Goal: Transaction & Acquisition: Download file/media

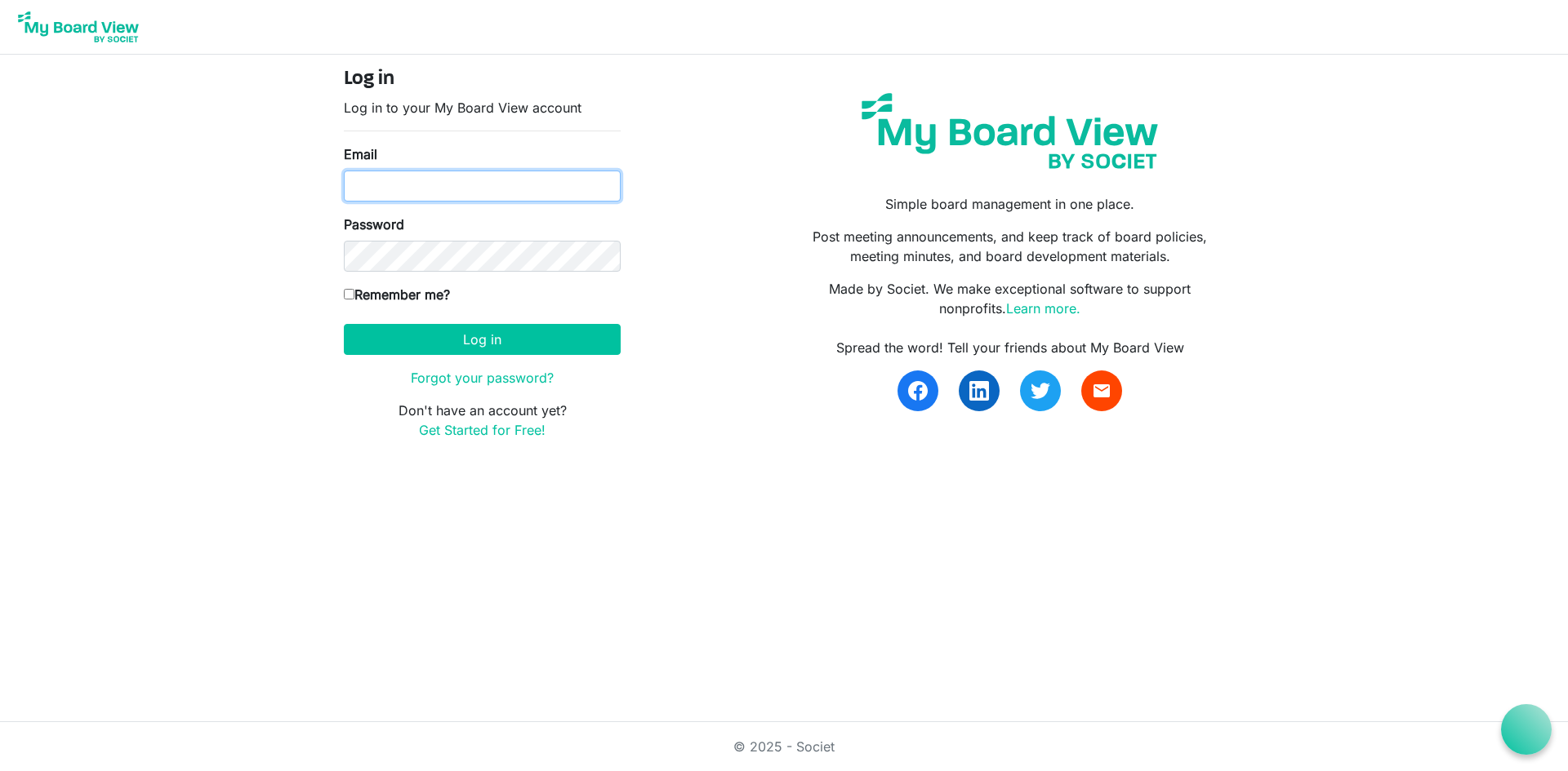
click at [397, 196] on input "Email" at bounding box center [481, 186] width 277 height 31
type input "[EMAIL_ADDRESS][DOMAIN_NAME]"
click at [382, 290] on label "Remember me?" at bounding box center [396, 295] width 106 height 20
click at [355, 290] on input "Remember me?" at bounding box center [348, 294] width 10 height 10
checkbox input "true"
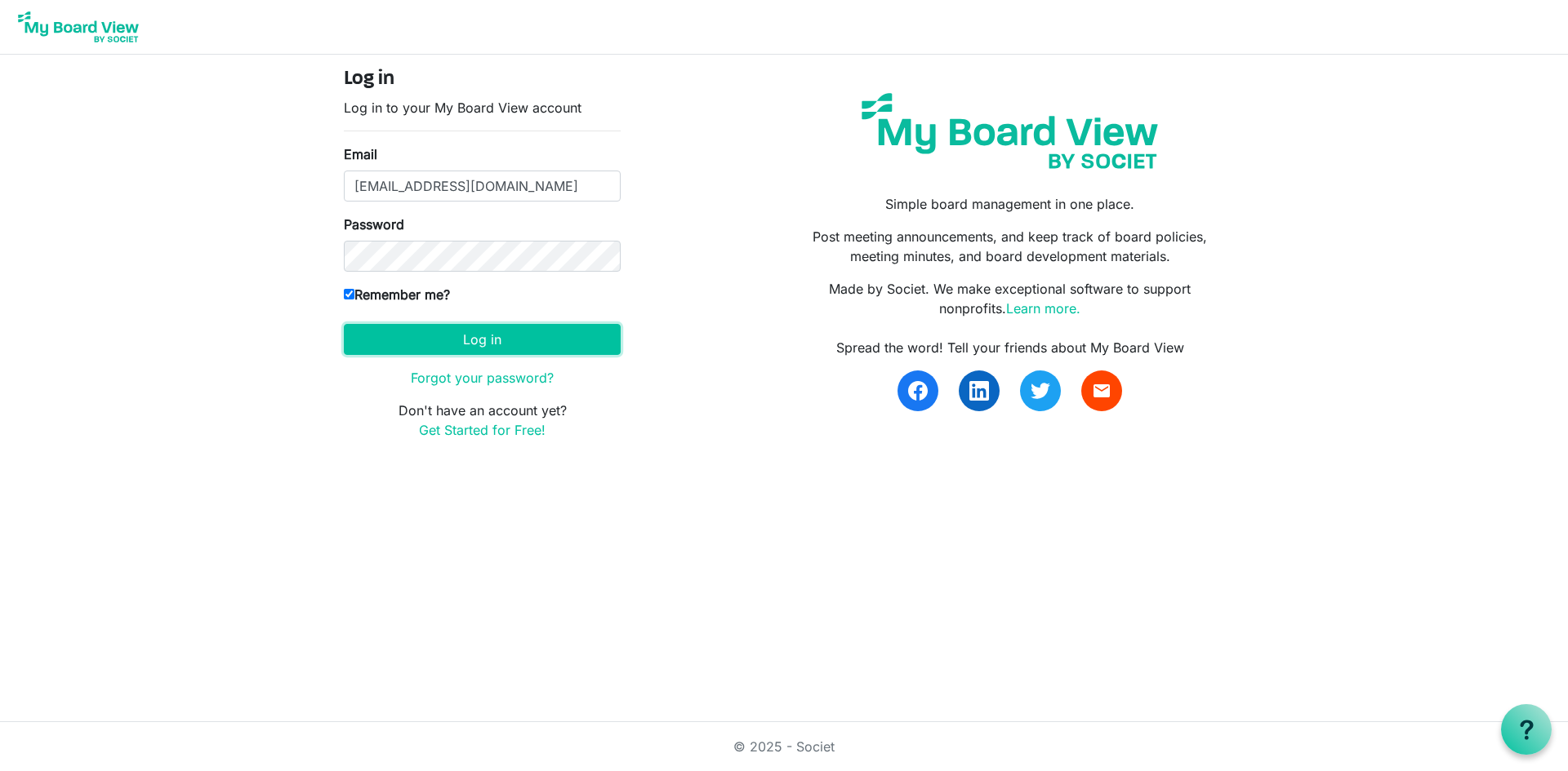
click at [432, 350] on button "Log in" at bounding box center [481, 340] width 277 height 31
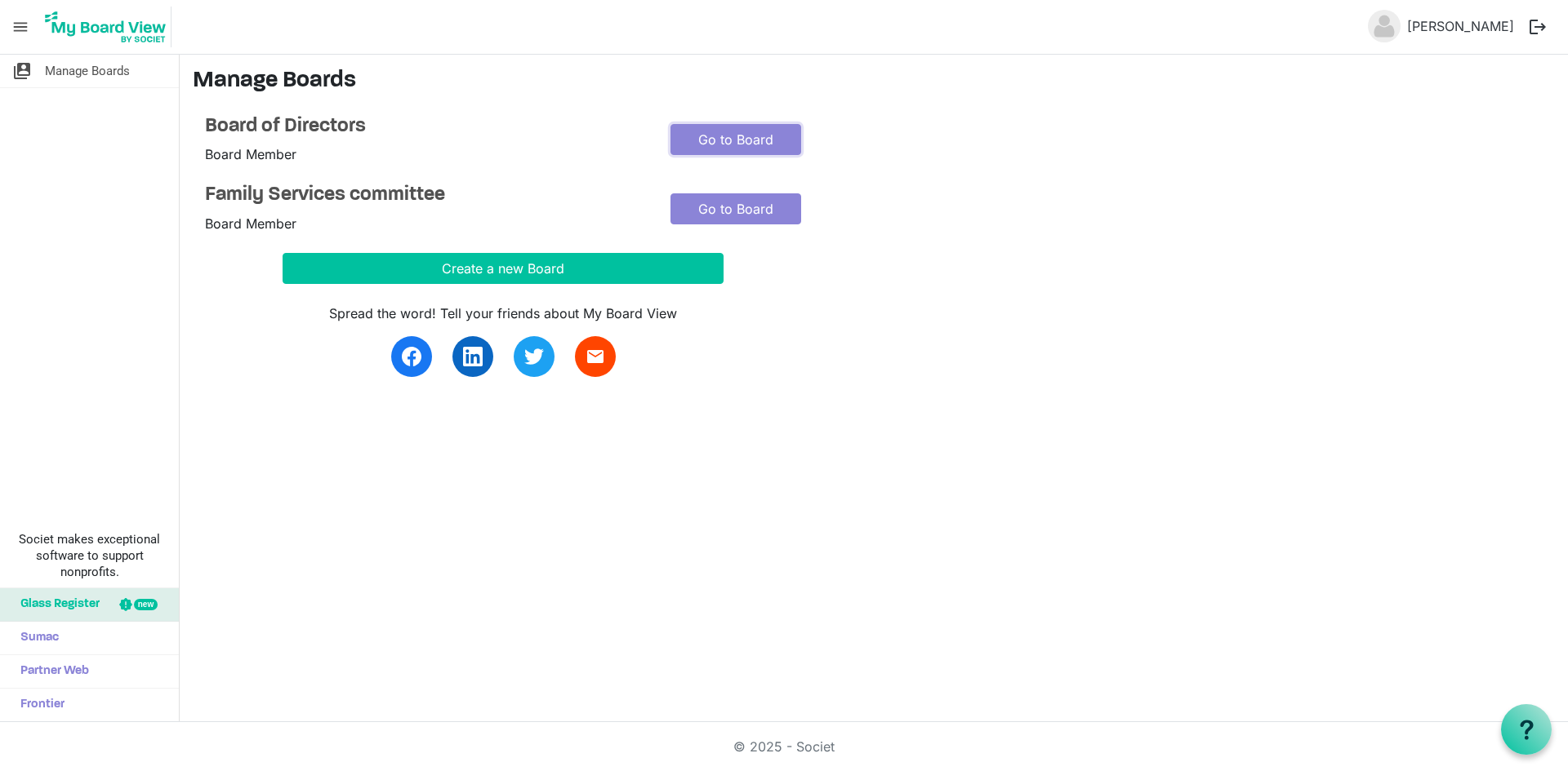
click at [778, 144] on link "Go to Board" at bounding box center [736, 139] width 130 height 31
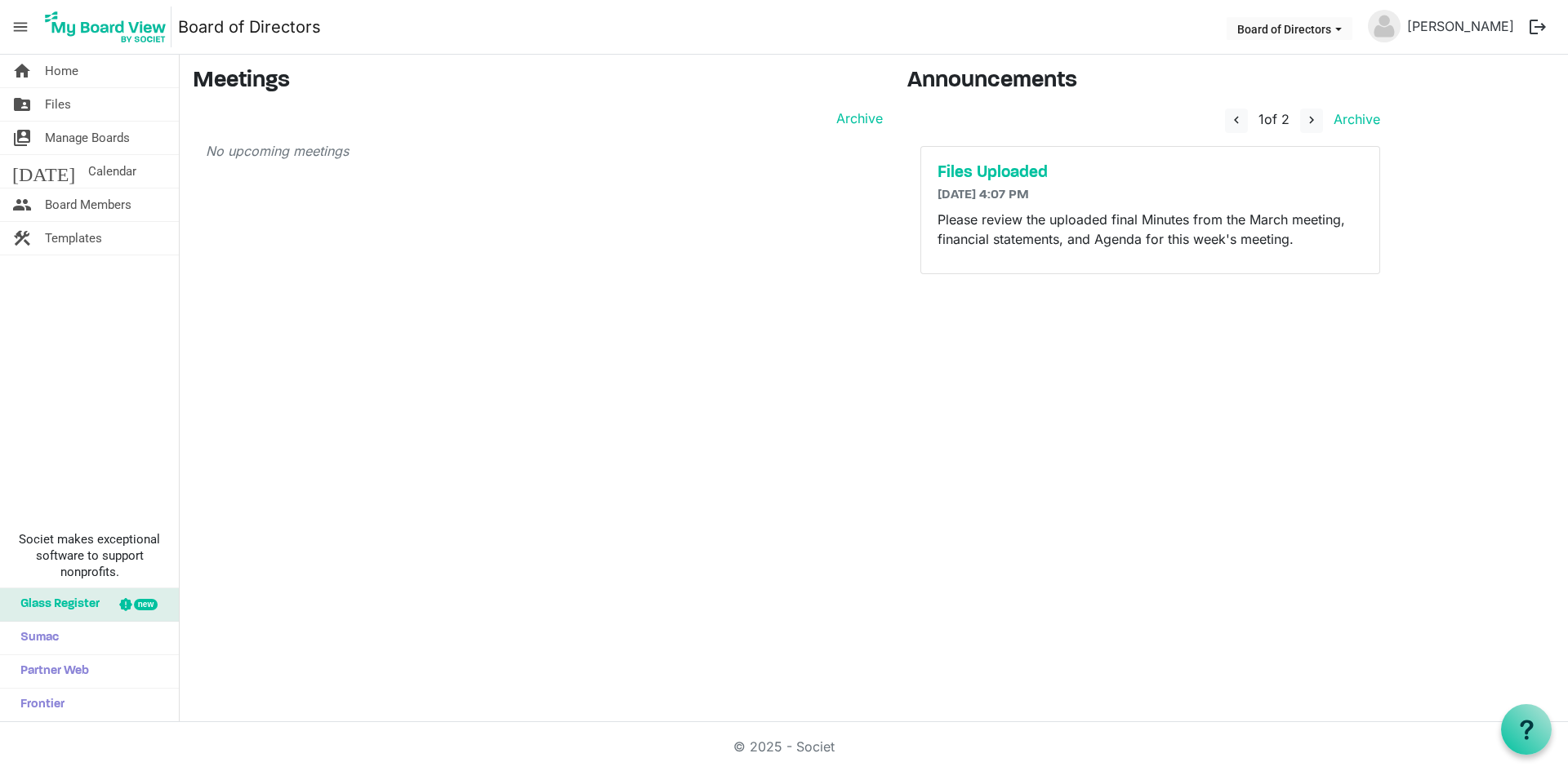
click at [54, 98] on span "Files" at bounding box center [58, 104] width 26 height 33
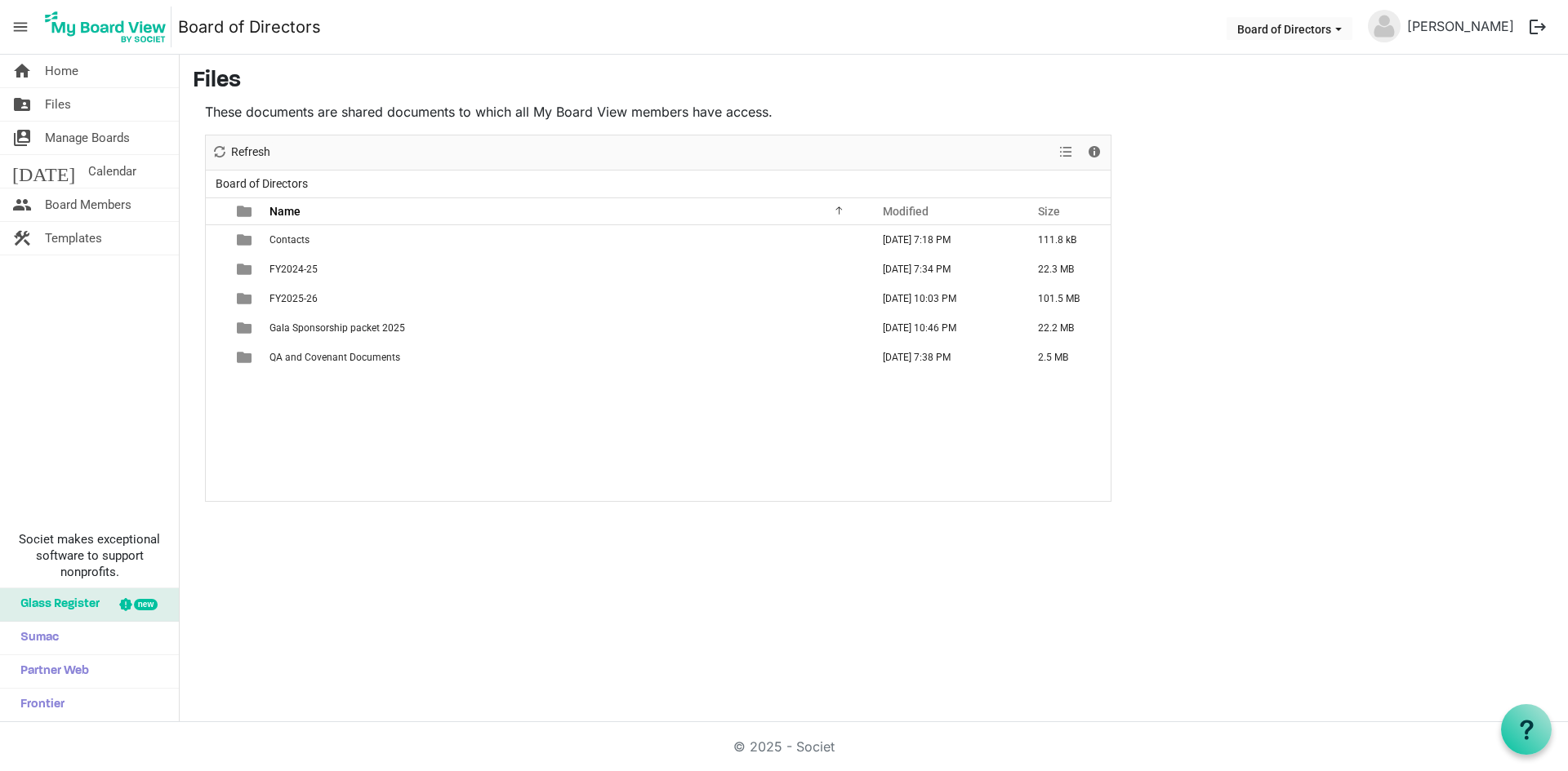
click at [318, 305] on td "FY2025-26" at bounding box center [565, 298] width 601 height 29
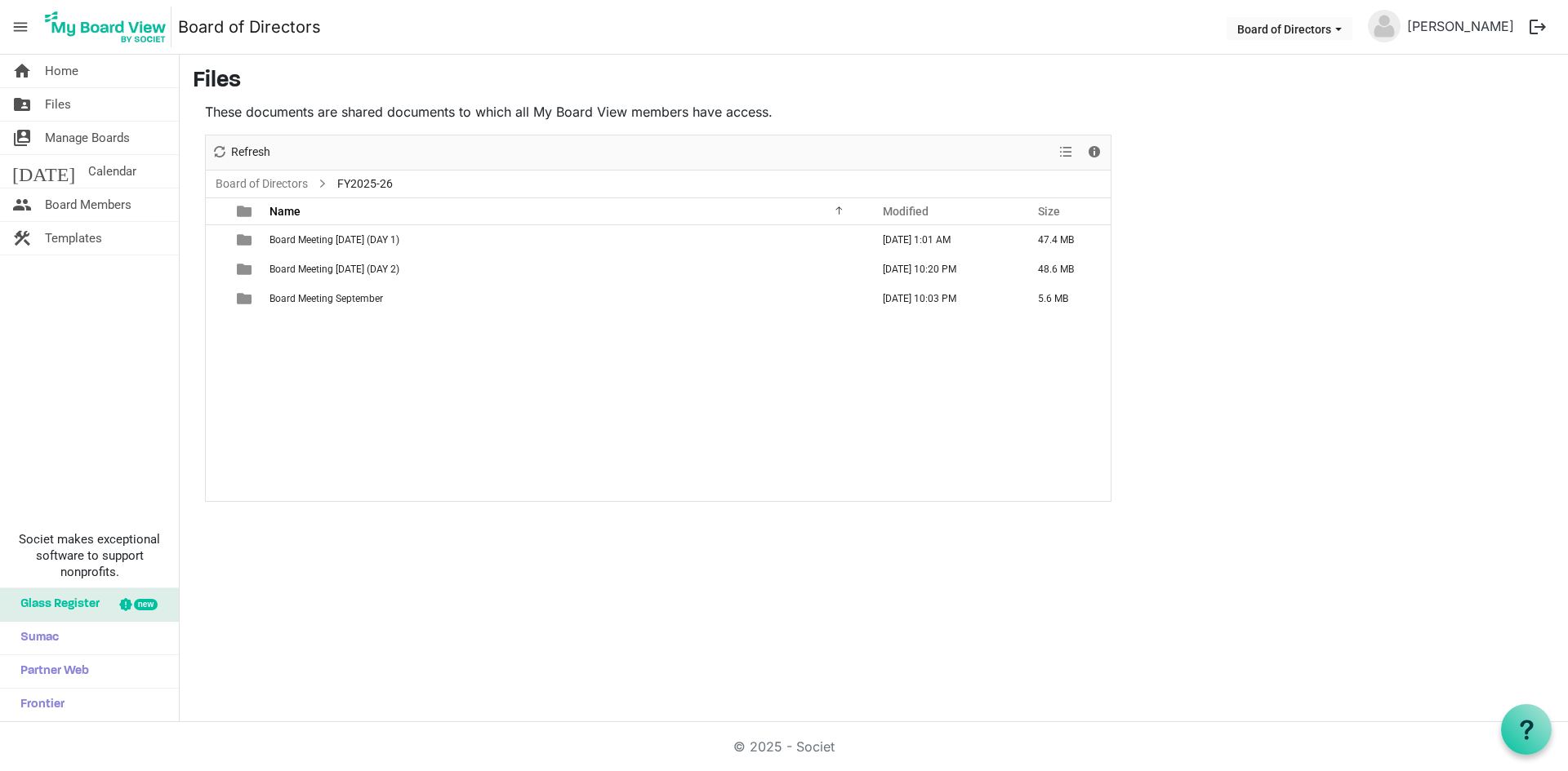
click at [327, 300] on span "Board Meeting September" at bounding box center [326, 298] width 114 height 11
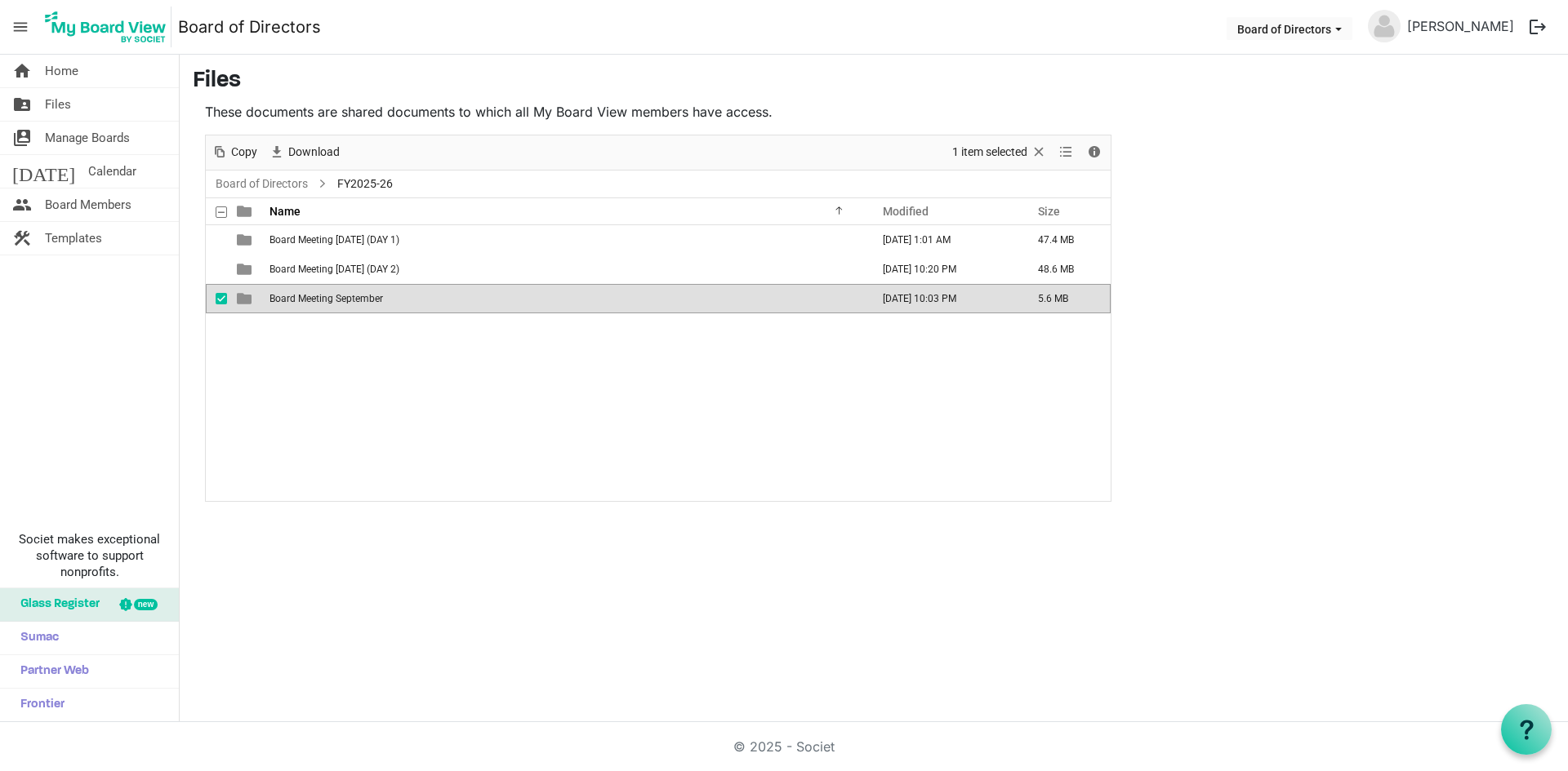
click at [327, 300] on span "Board Meeting September" at bounding box center [326, 298] width 114 height 11
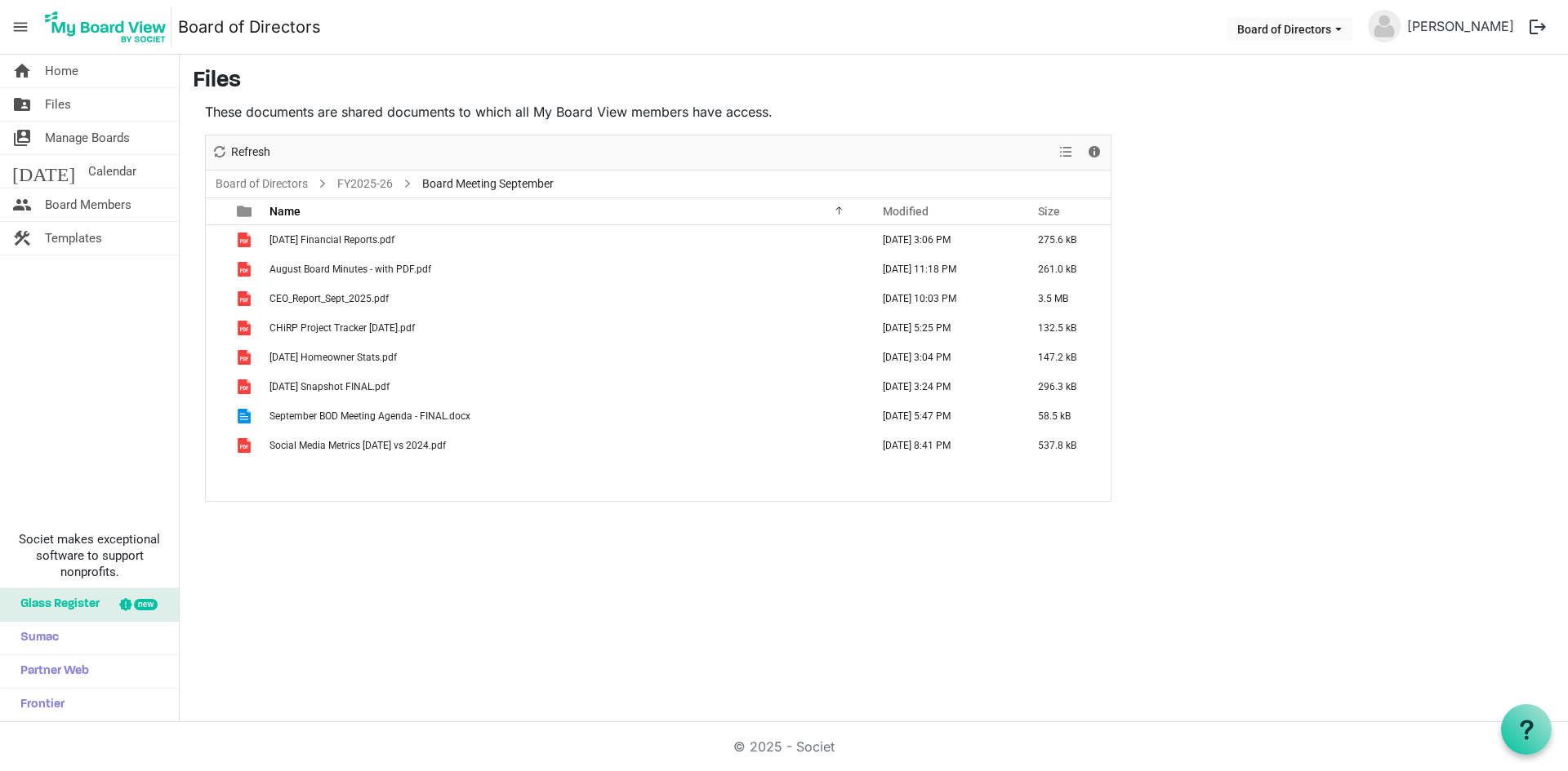
click at [224, 242] on span "checkbox" at bounding box center [221, 240] width 11 height 11
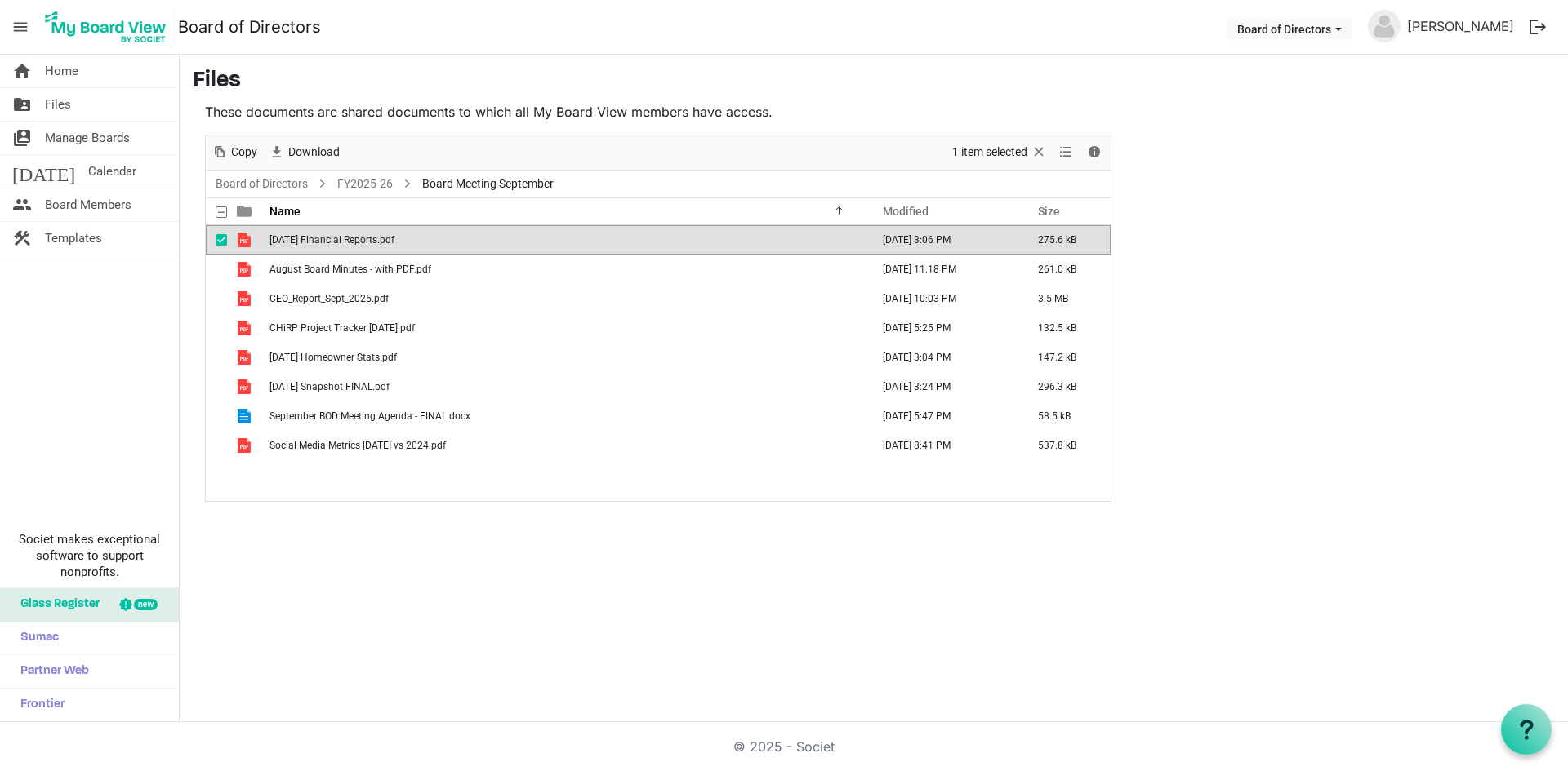
click at [225, 267] on span "checkbox" at bounding box center [221, 269] width 11 height 11
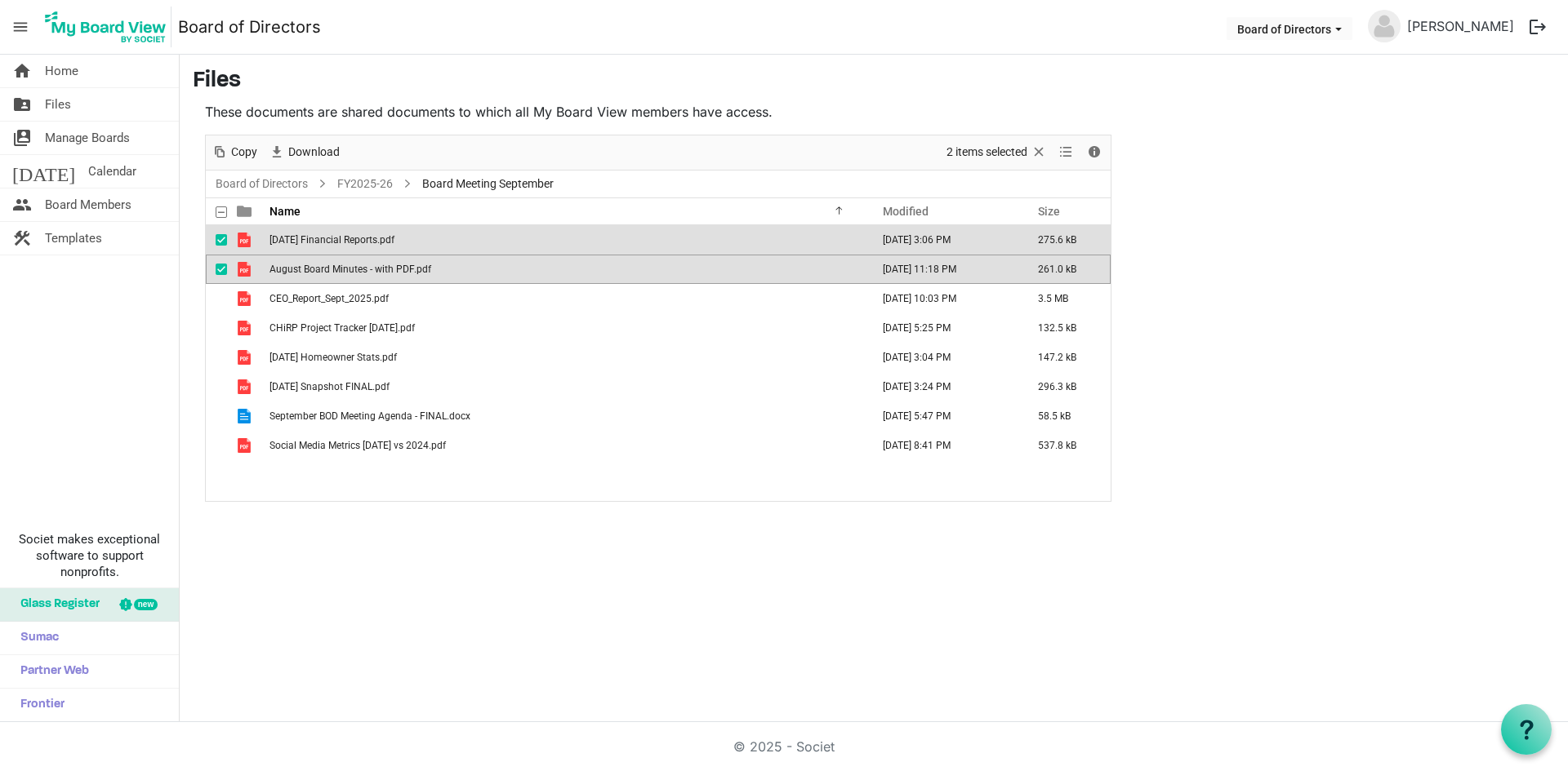
click at [225, 293] on span "checkbox" at bounding box center [221, 298] width 11 height 11
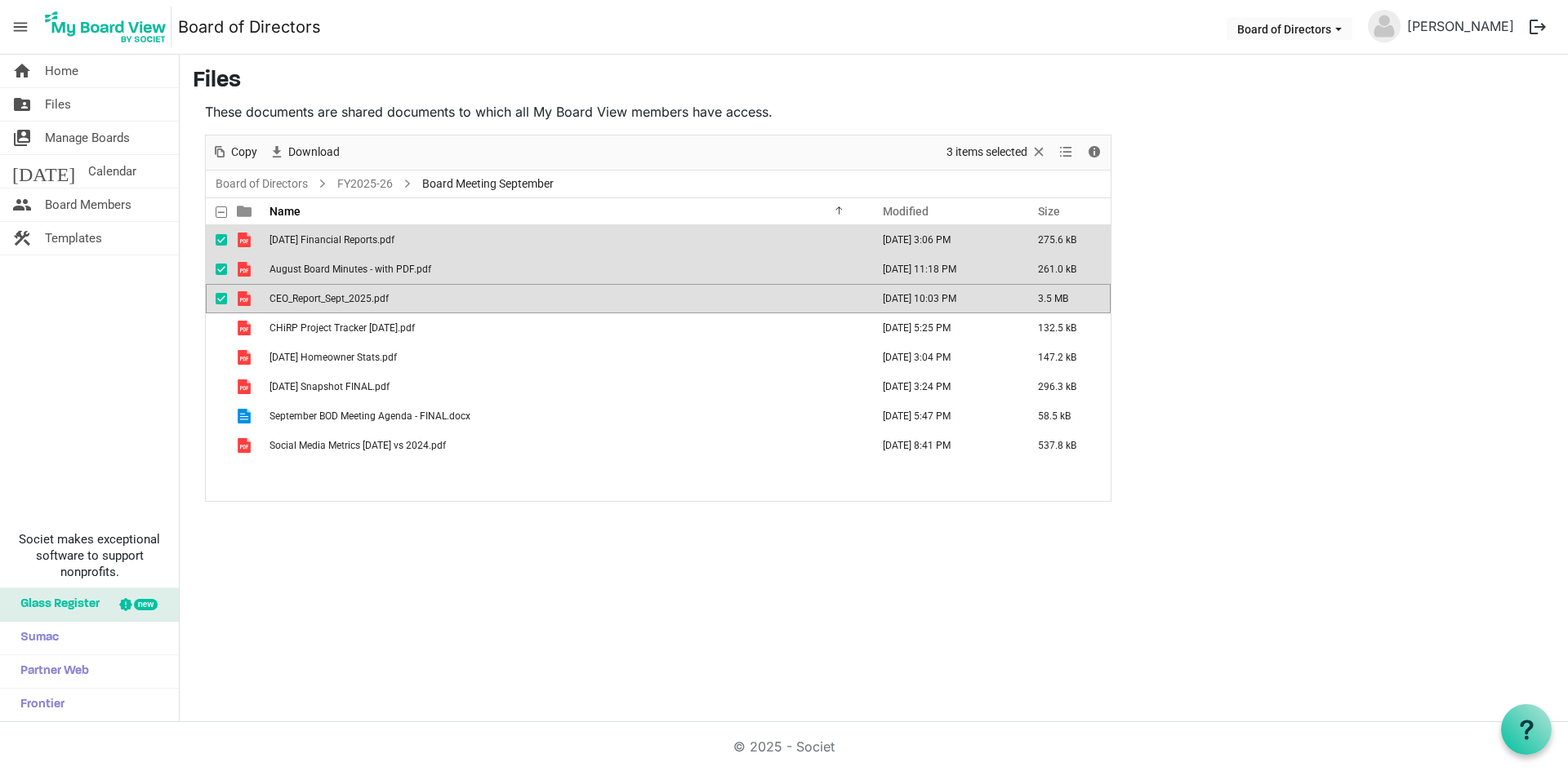
click at [223, 326] on span "checkbox" at bounding box center [221, 328] width 11 height 11
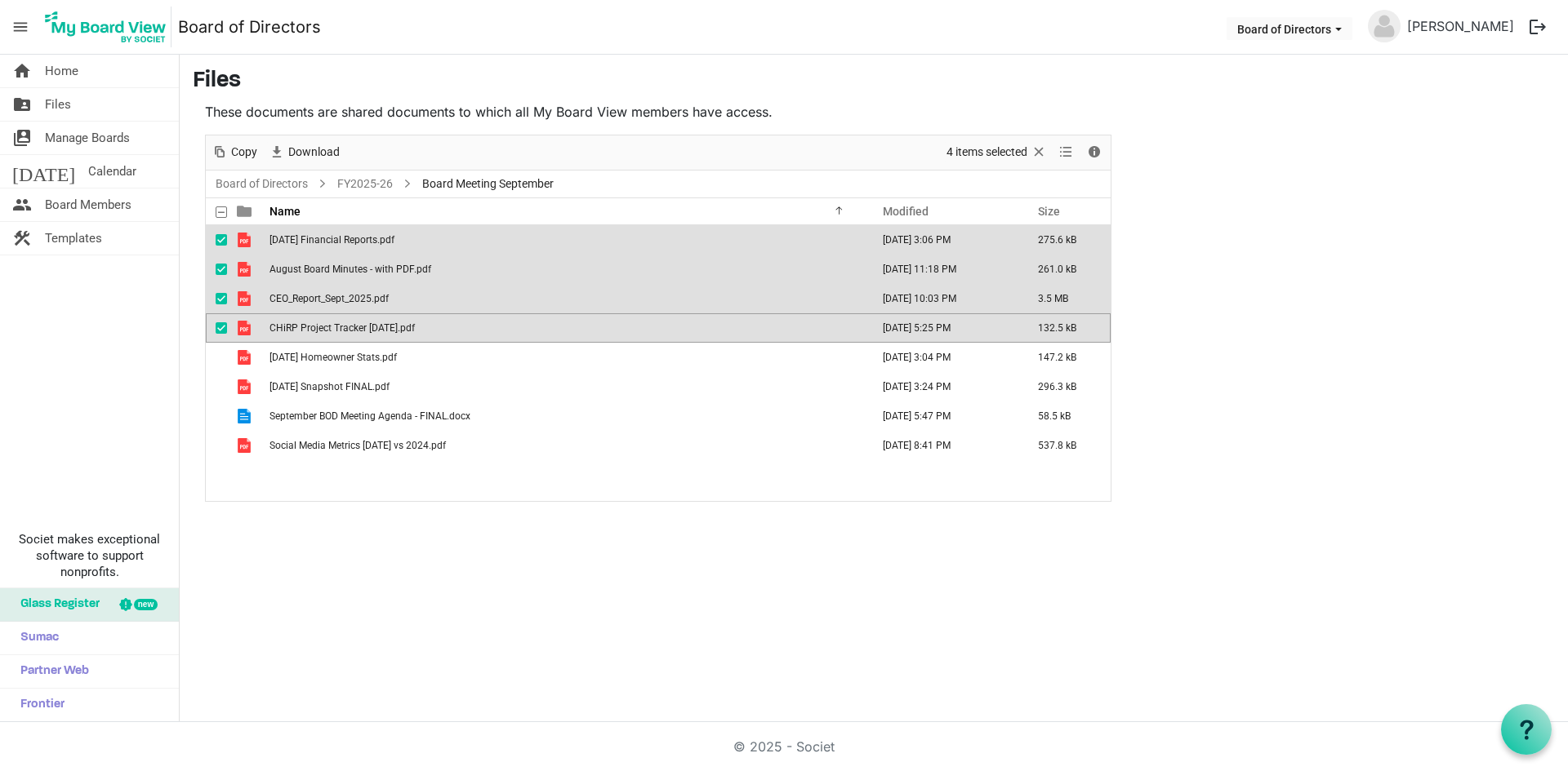
click at [225, 355] on span "checkbox" at bounding box center [221, 357] width 11 height 11
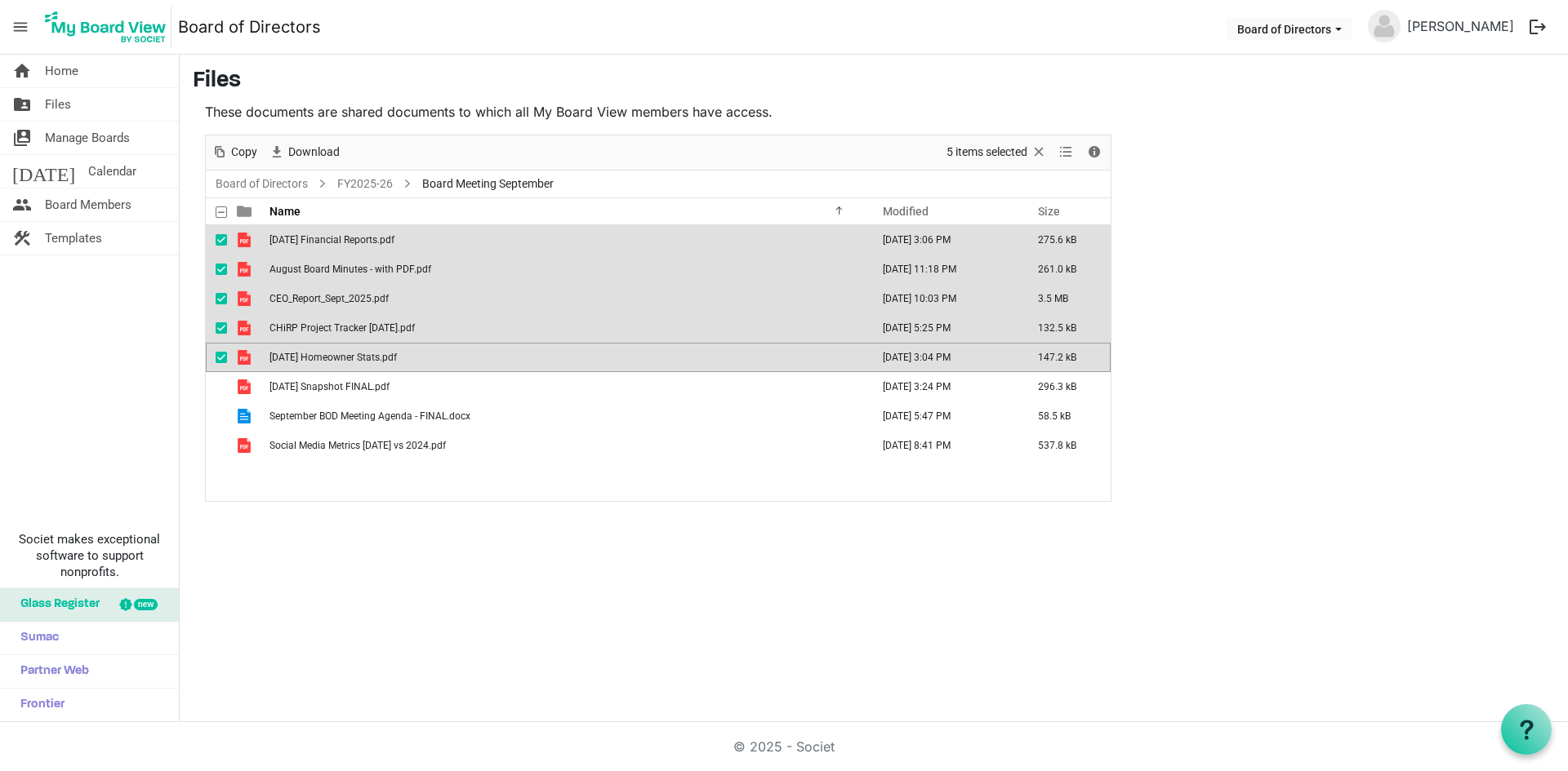
click at [222, 387] on span "checkbox" at bounding box center [221, 386] width 11 height 11
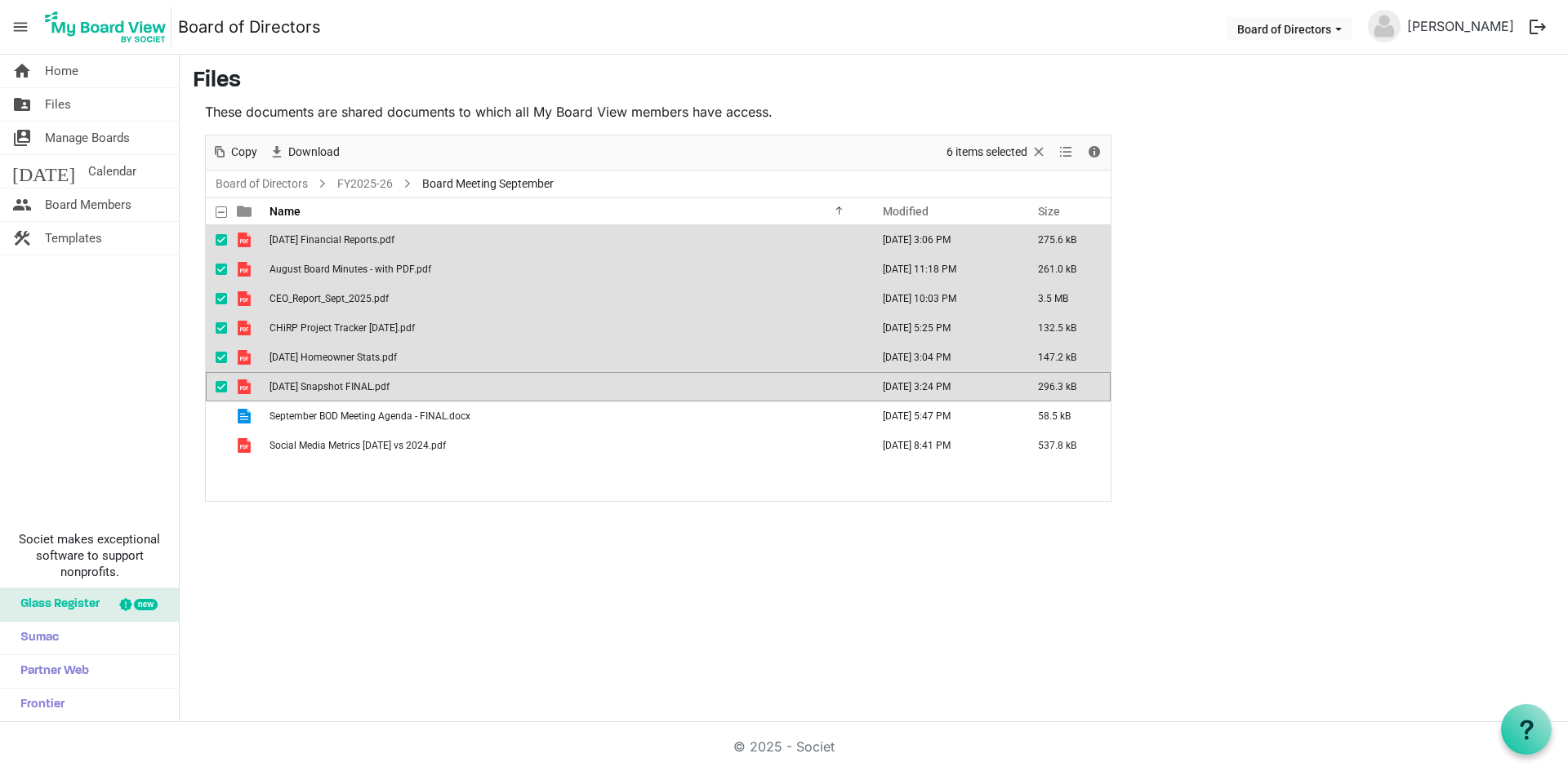
click at [221, 448] on span "checkbox" at bounding box center [221, 446] width 11 height 11
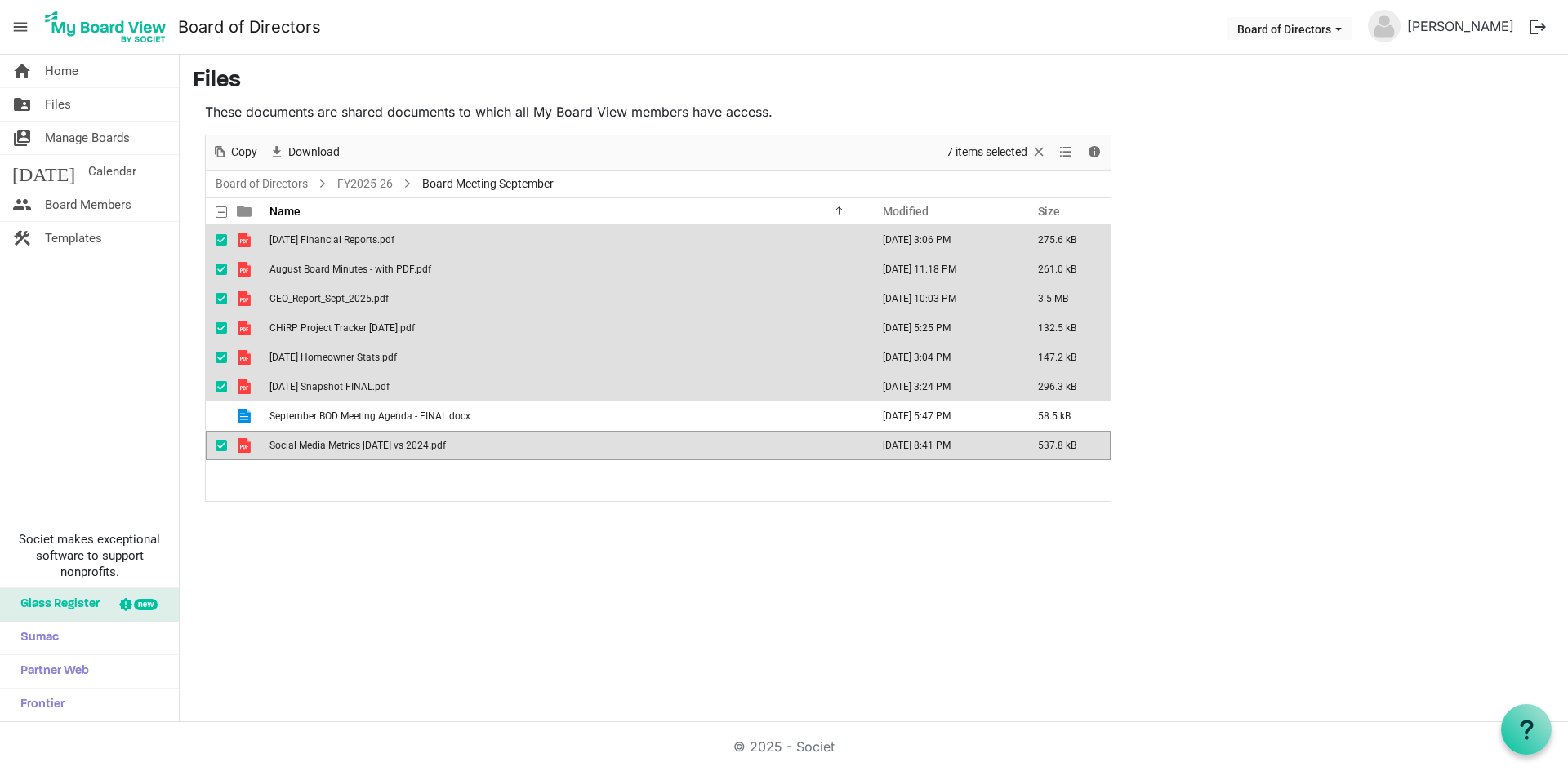
click at [223, 412] on span "checkbox" at bounding box center [221, 416] width 11 height 11
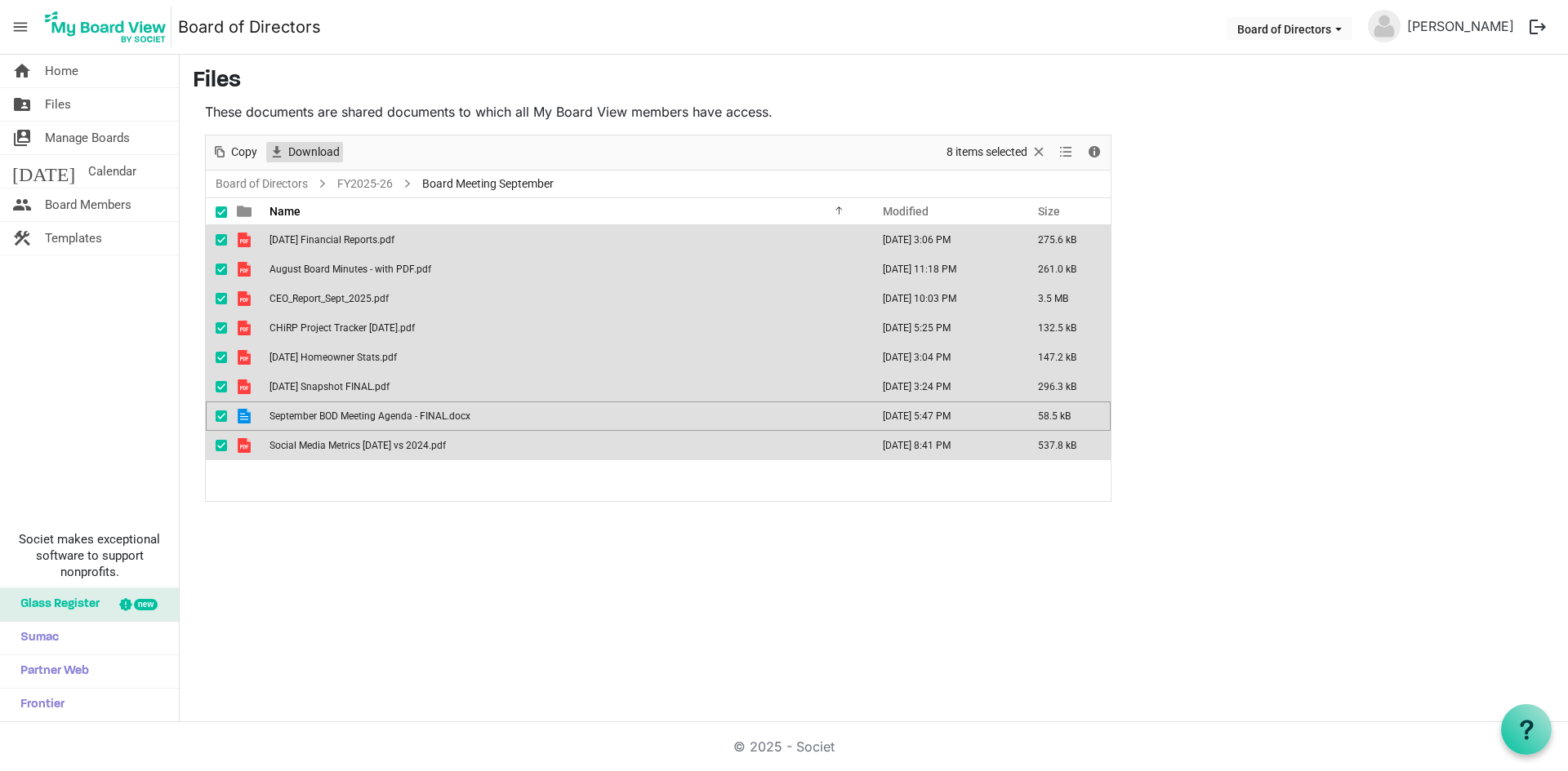
click at [316, 151] on span "Download" at bounding box center [313, 152] width 54 height 21
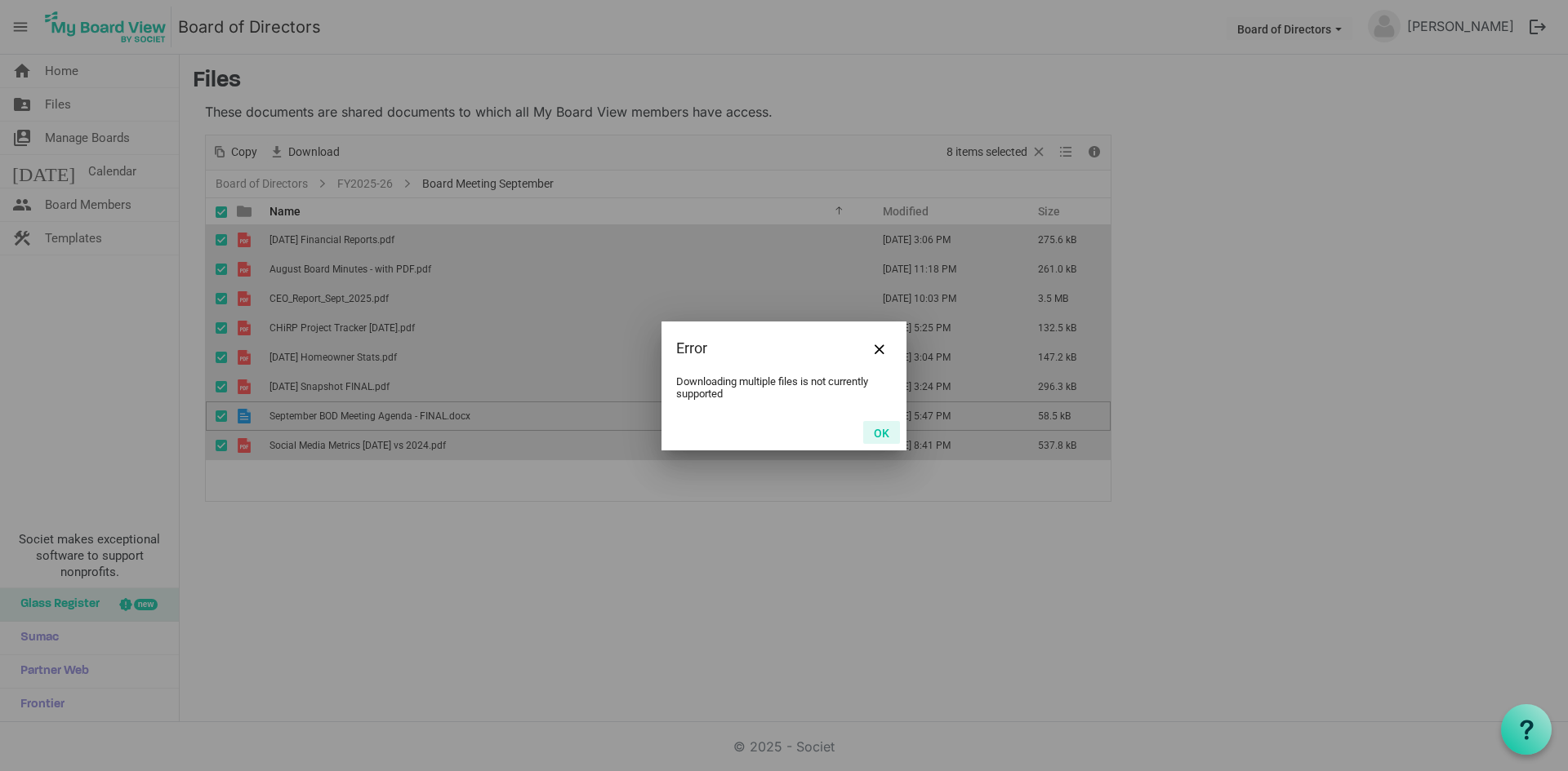
click at [884, 439] on button "OK" at bounding box center [881, 432] width 37 height 23
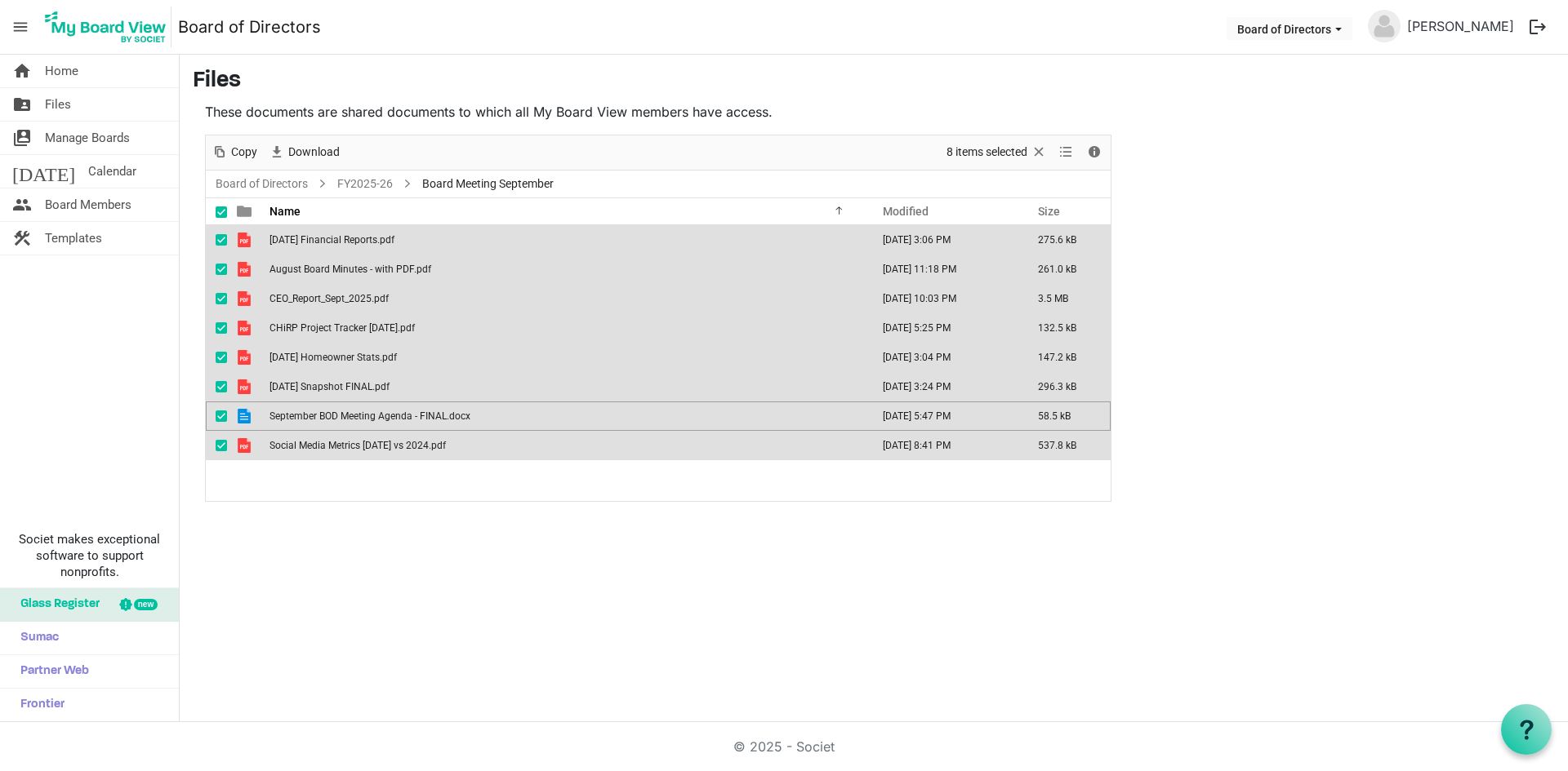
click at [585, 335] on td "CHiRP Project Tracker August 2025.pdf" at bounding box center [565, 327] width 601 height 29
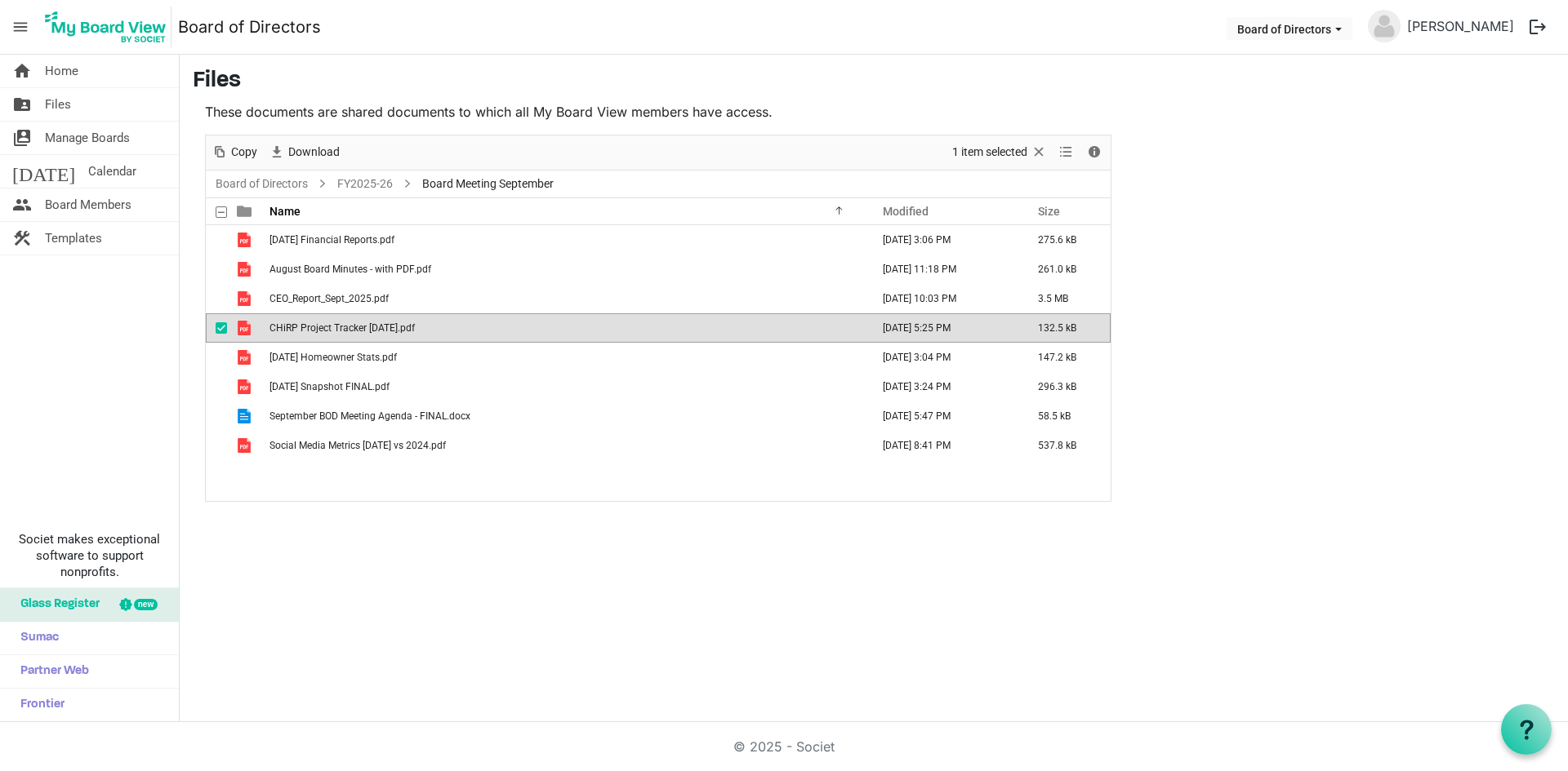
click at [227, 244] on div "checkbox" at bounding box center [225, 239] width 20 height 16
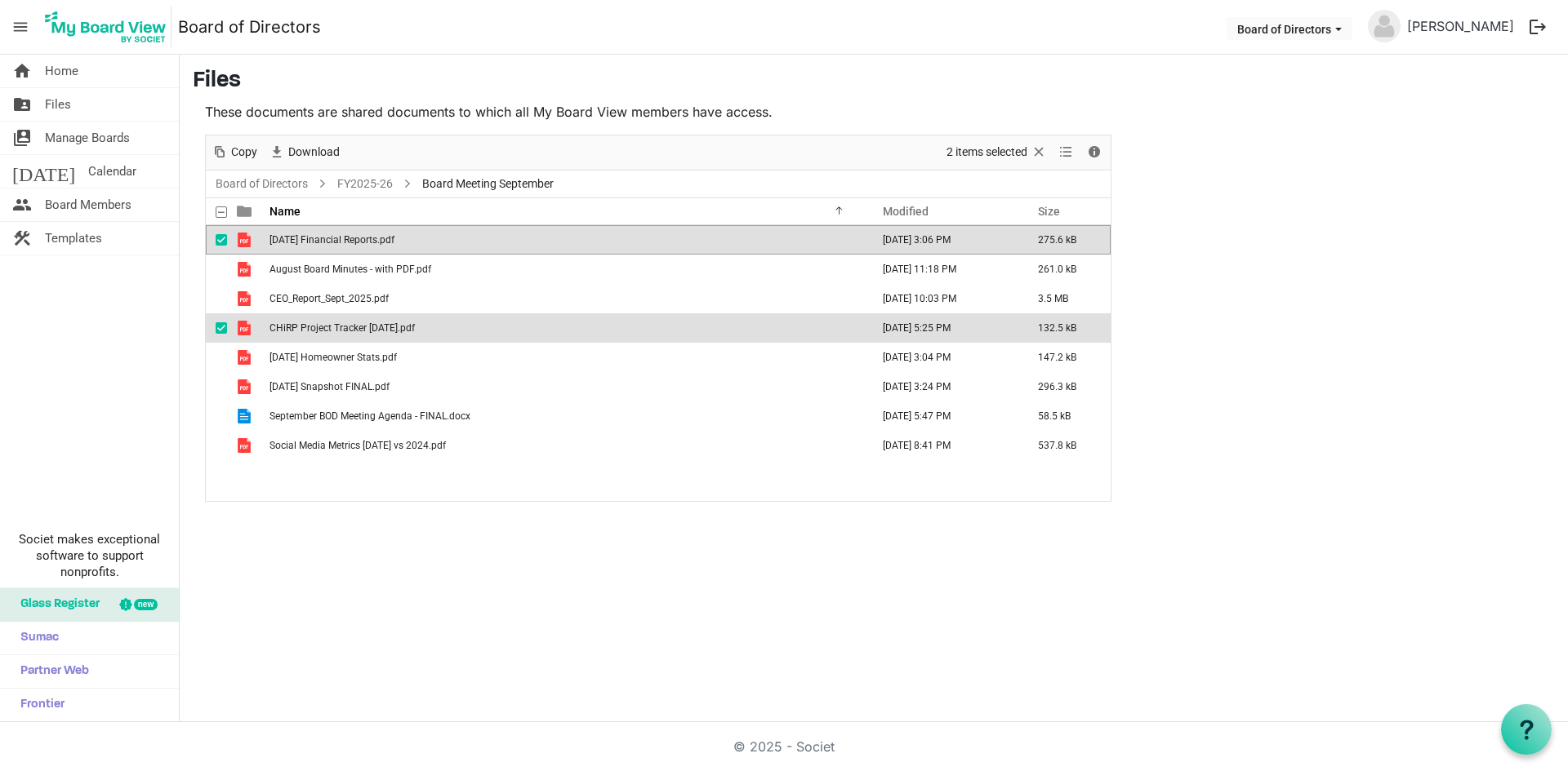
click at [226, 264] on span "checkbox" at bounding box center [221, 269] width 11 height 11
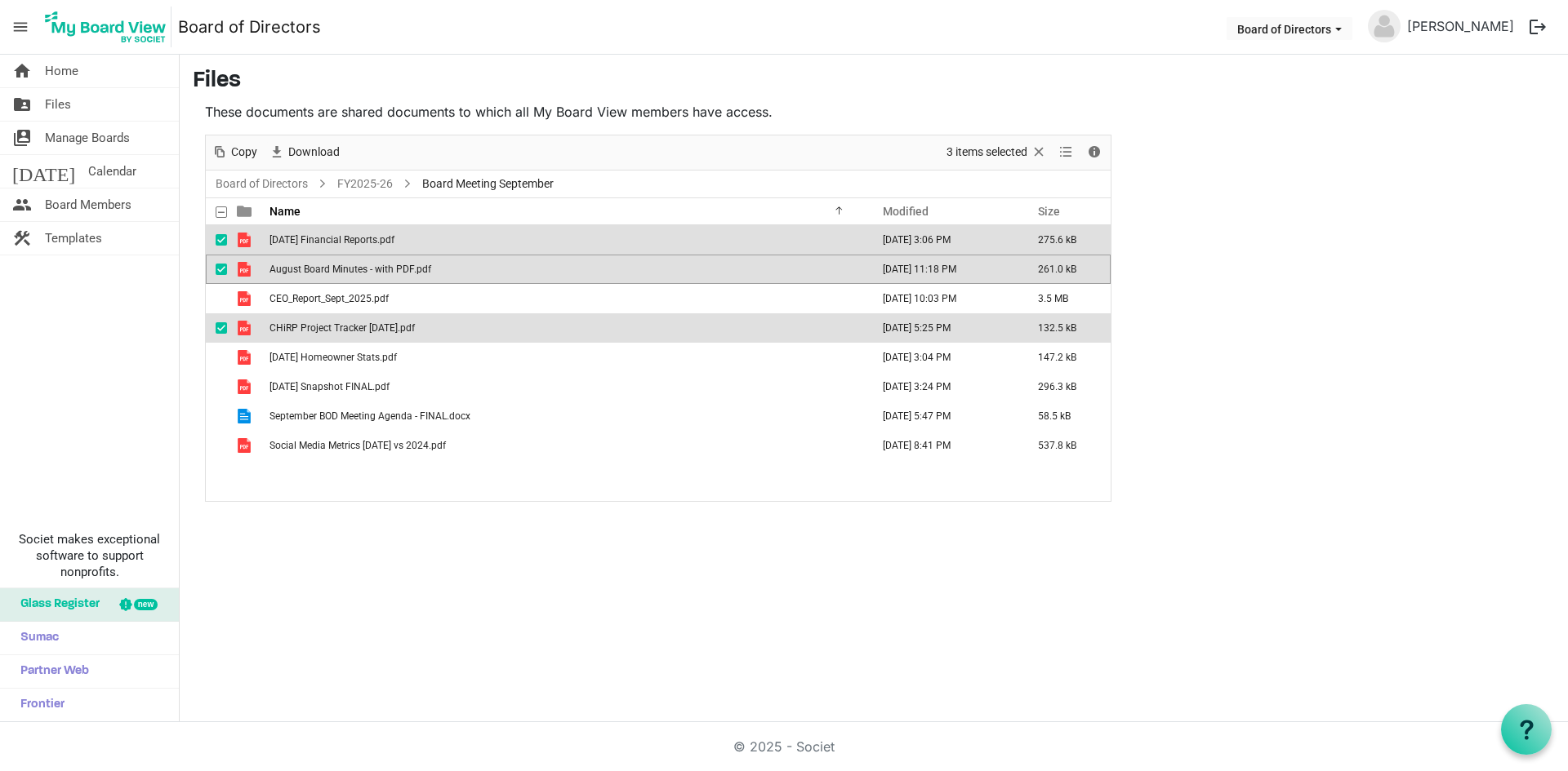
click at [223, 301] on span "checkbox" at bounding box center [221, 298] width 11 height 11
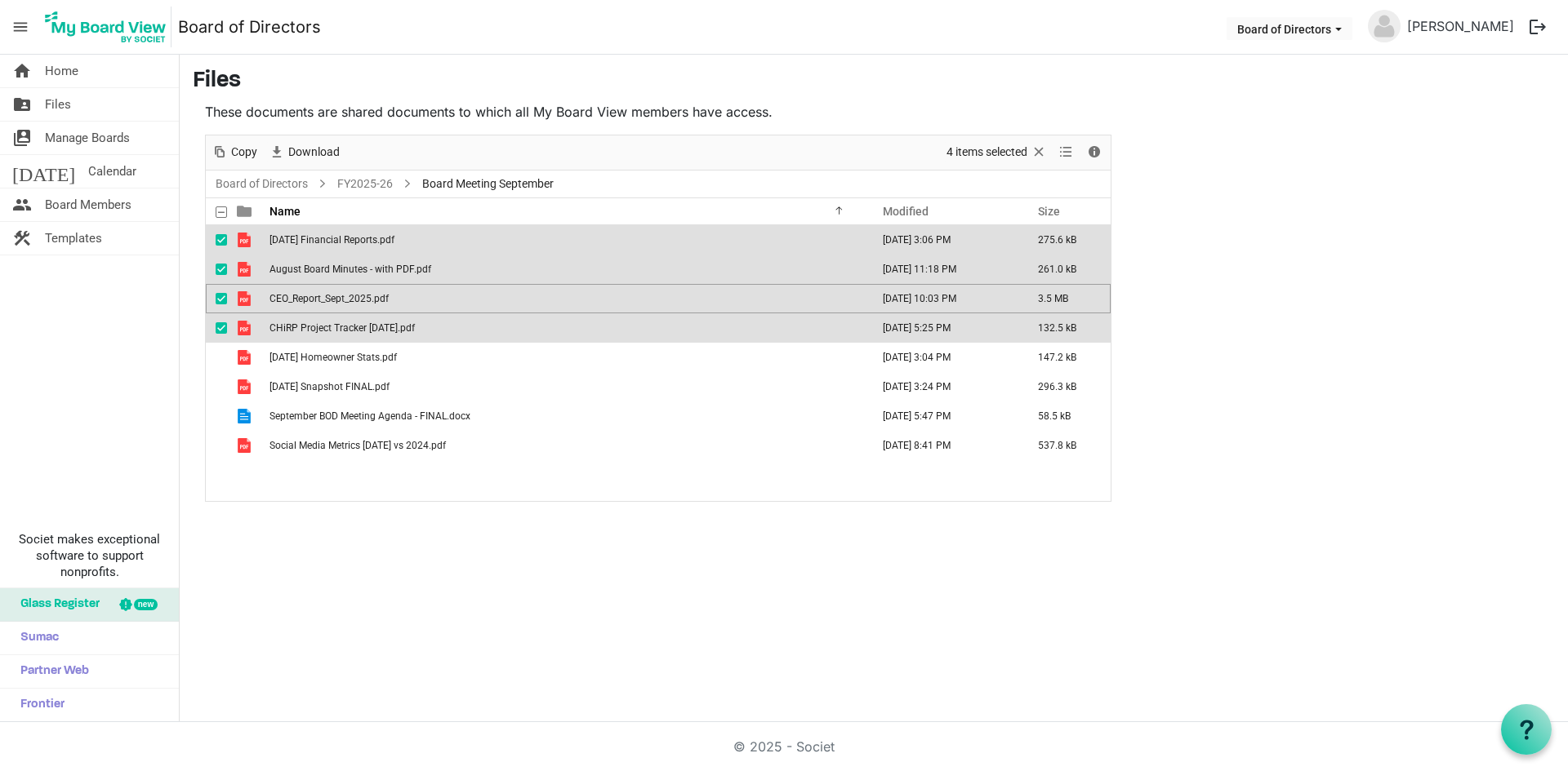
click at [496, 567] on div "home Home folder_shared Files switch_account Manage Boards today Calendar peopl…" at bounding box center [784, 388] width 1568 height 668
click at [224, 327] on span "checkbox" at bounding box center [221, 328] width 11 height 11
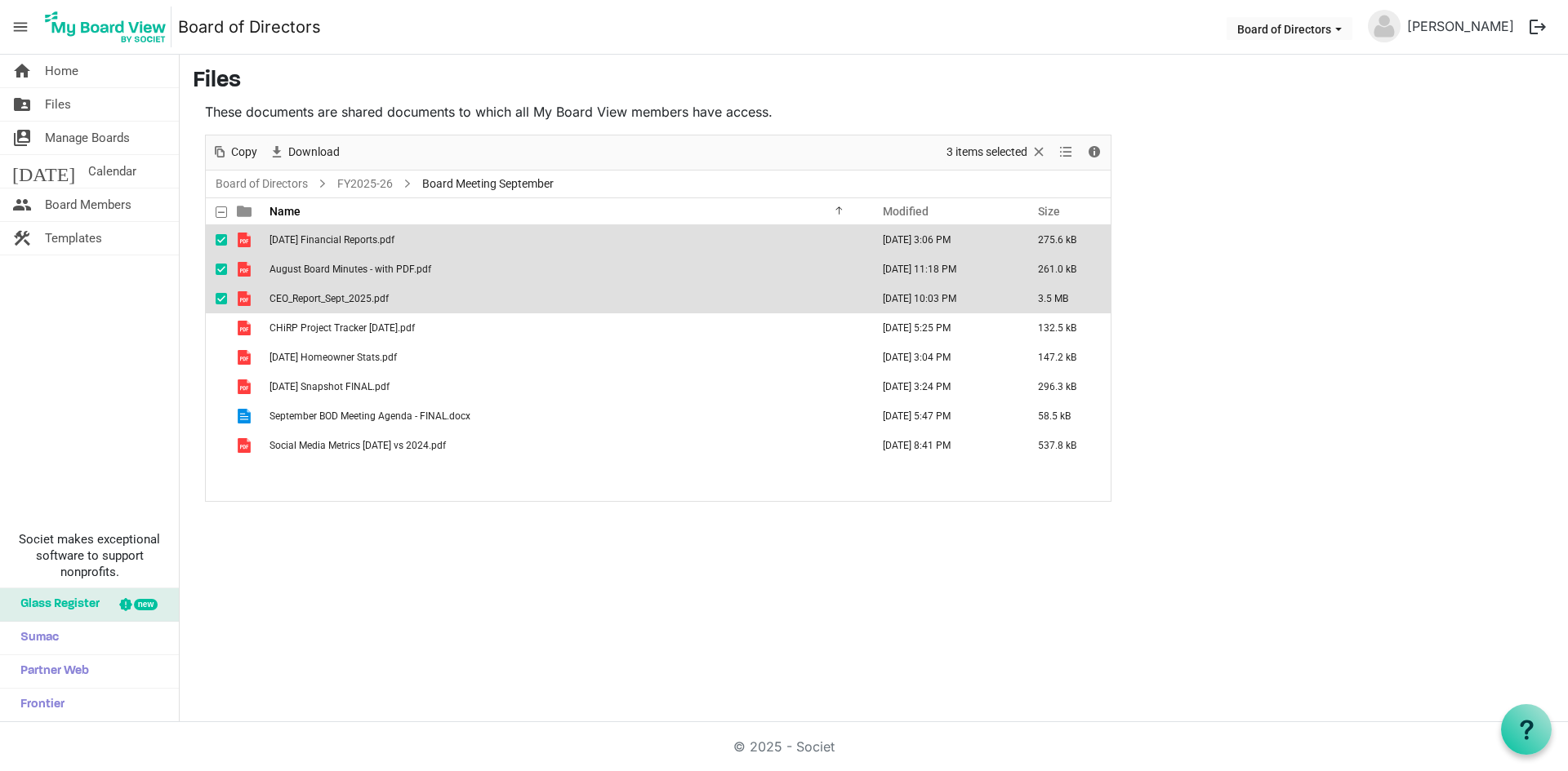
click at [223, 300] on span "checkbox" at bounding box center [221, 298] width 11 height 11
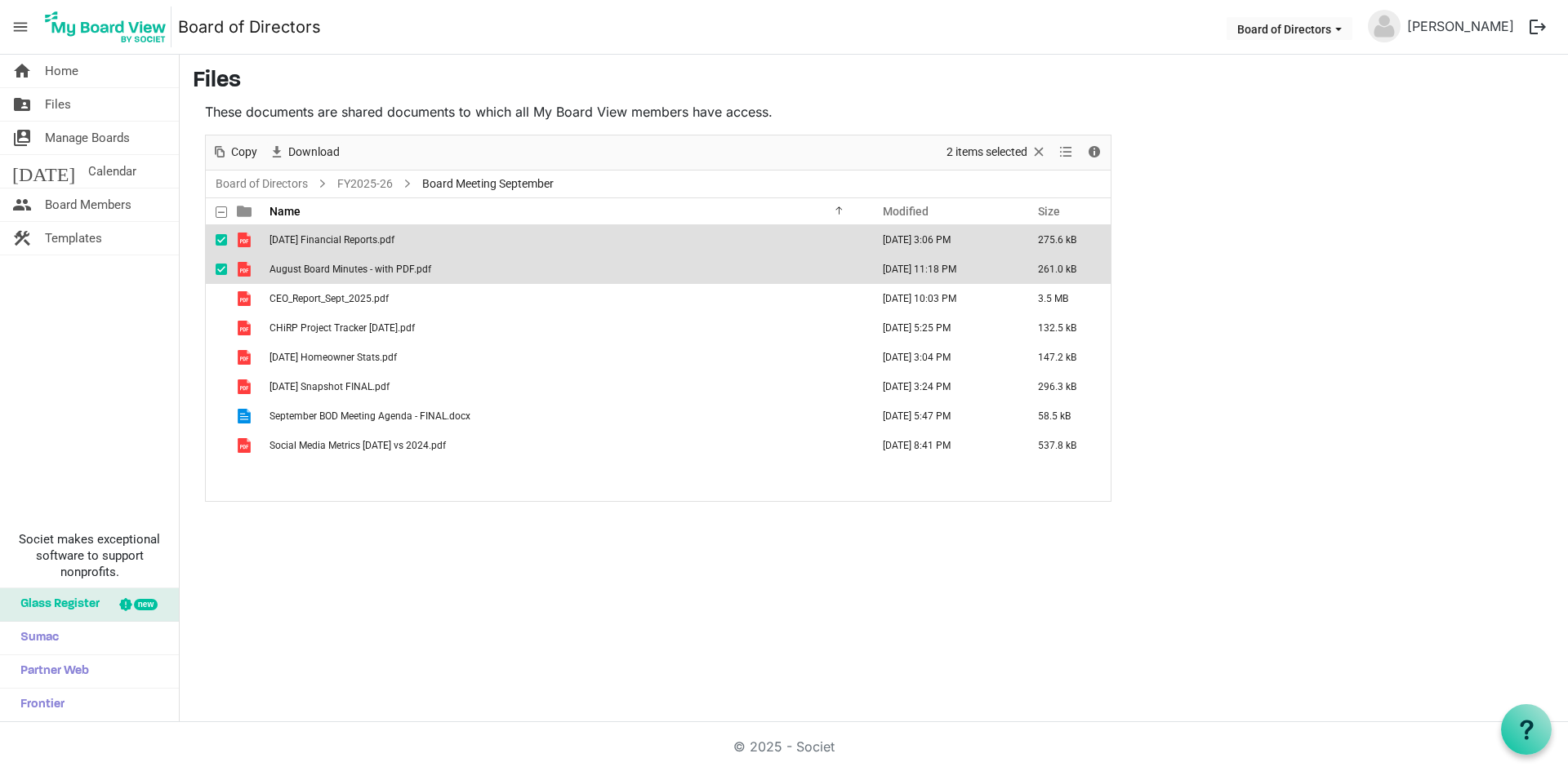
click at [222, 268] on span "checkbox" at bounding box center [221, 269] width 11 height 11
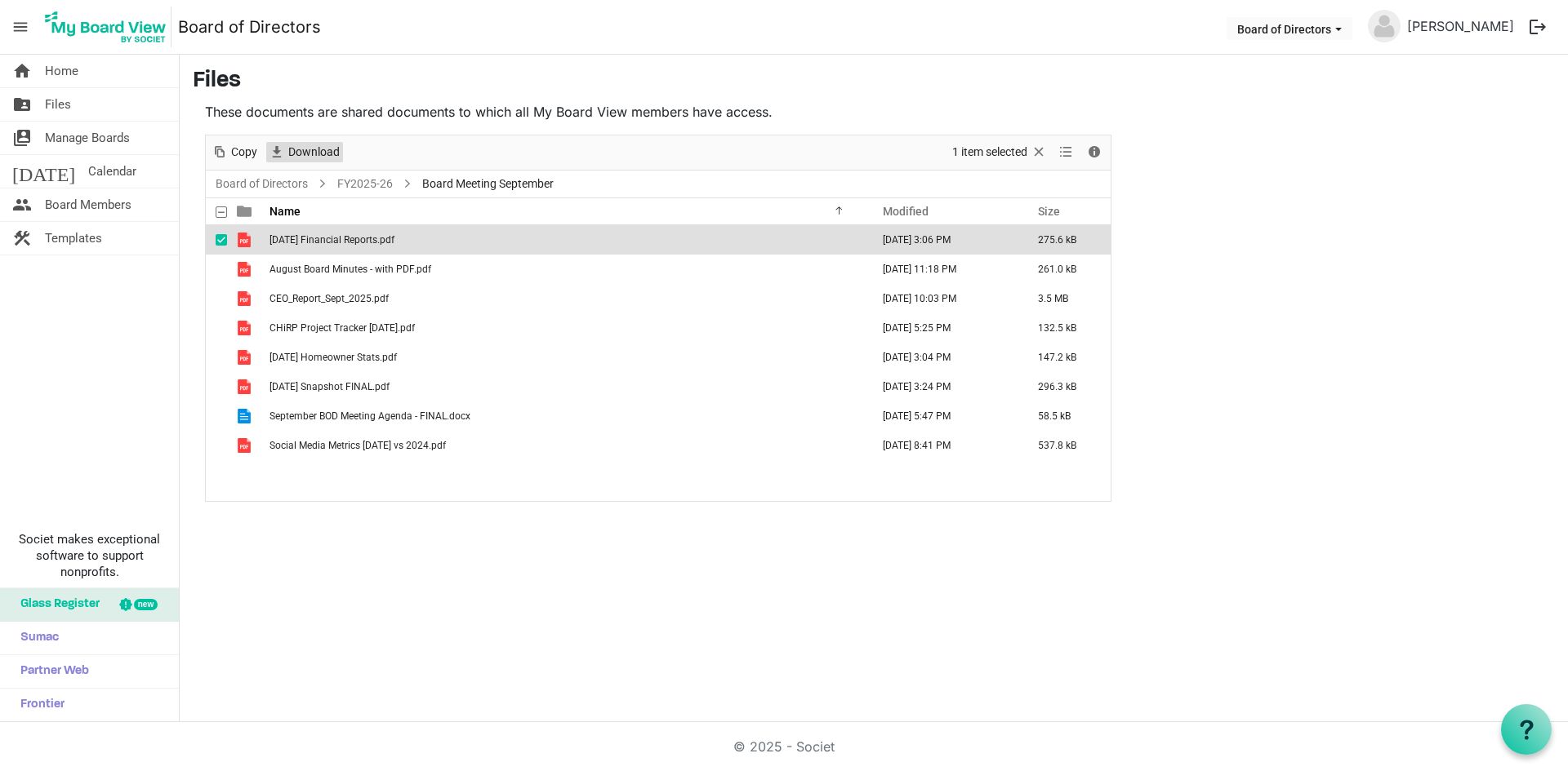
click at [286, 159] on span "Download" at bounding box center [313, 152] width 54 height 21
click at [224, 270] on span "checkbox" at bounding box center [221, 269] width 11 height 11
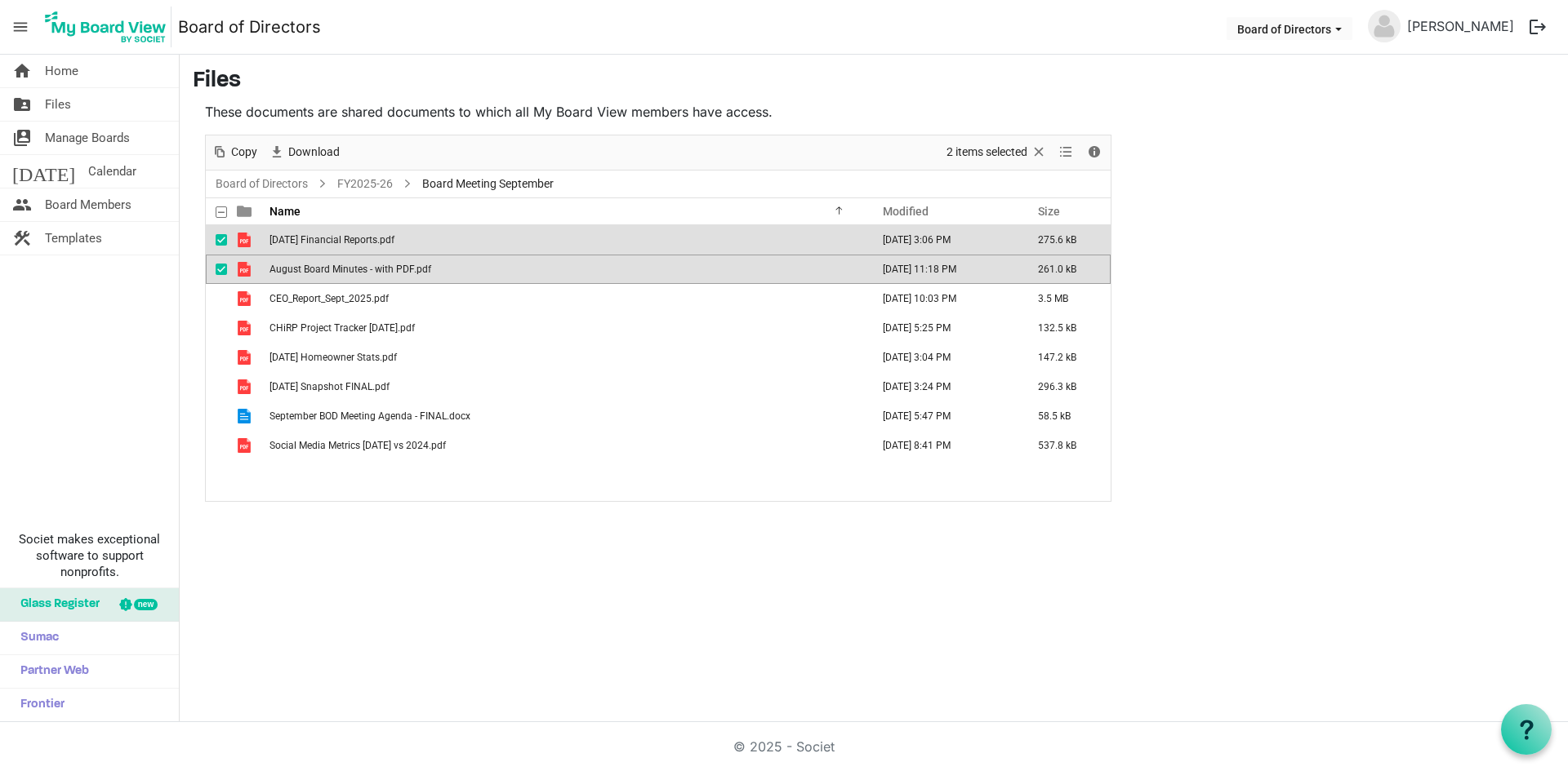
click at [221, 244] on span "checkbox" at bounding box center [221, 240] width 11 height 11
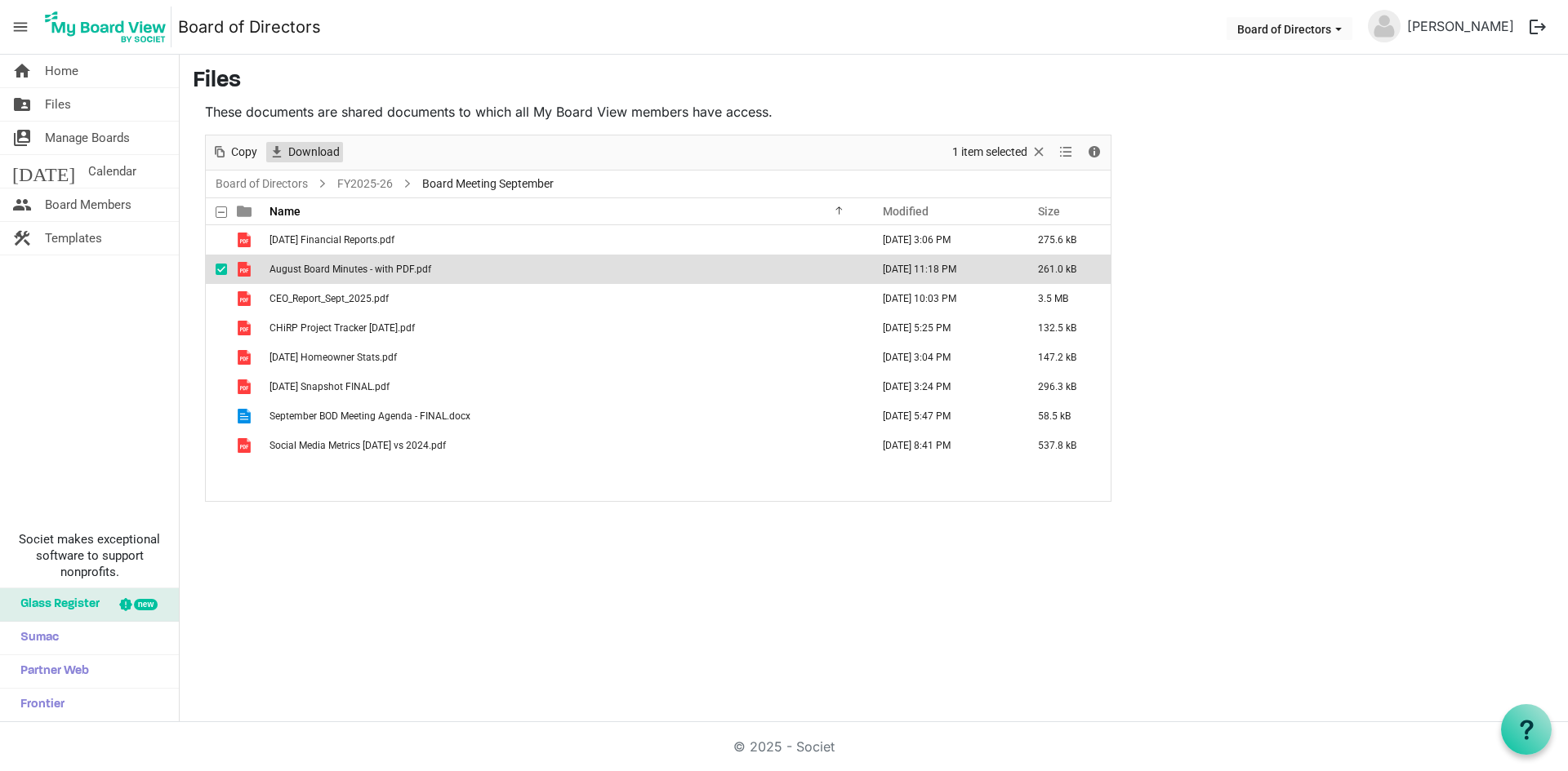
click at [313, 157] on span "Download" at bounding box center [313, 152] width 54 height 21
click at [227, 295] on div "checkbox" at bounding box center [225, 298] width 20 height 16
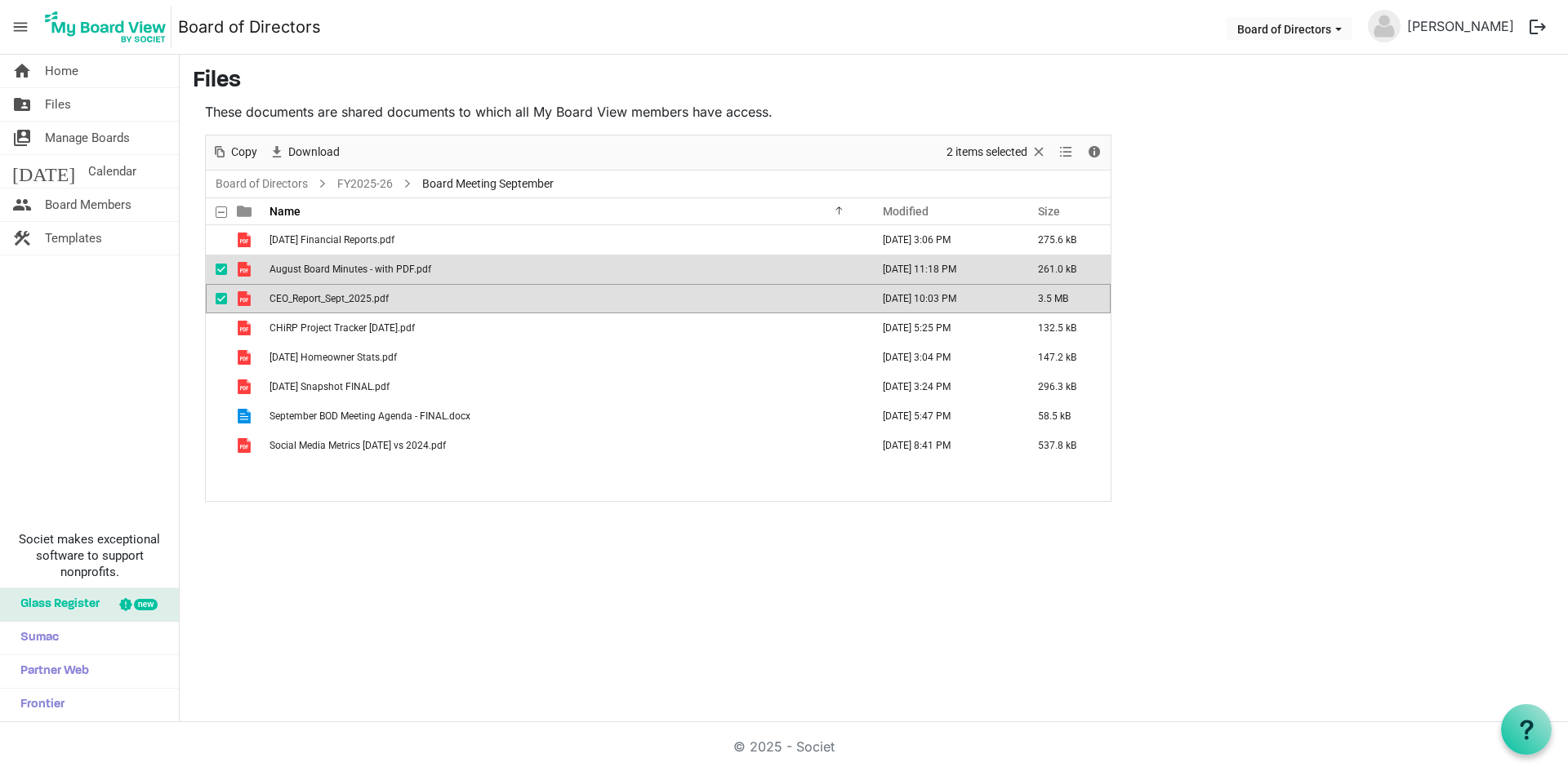
click at [224, 267] on span "checkbox" at bounding box center [221, 269] width 11 height 11
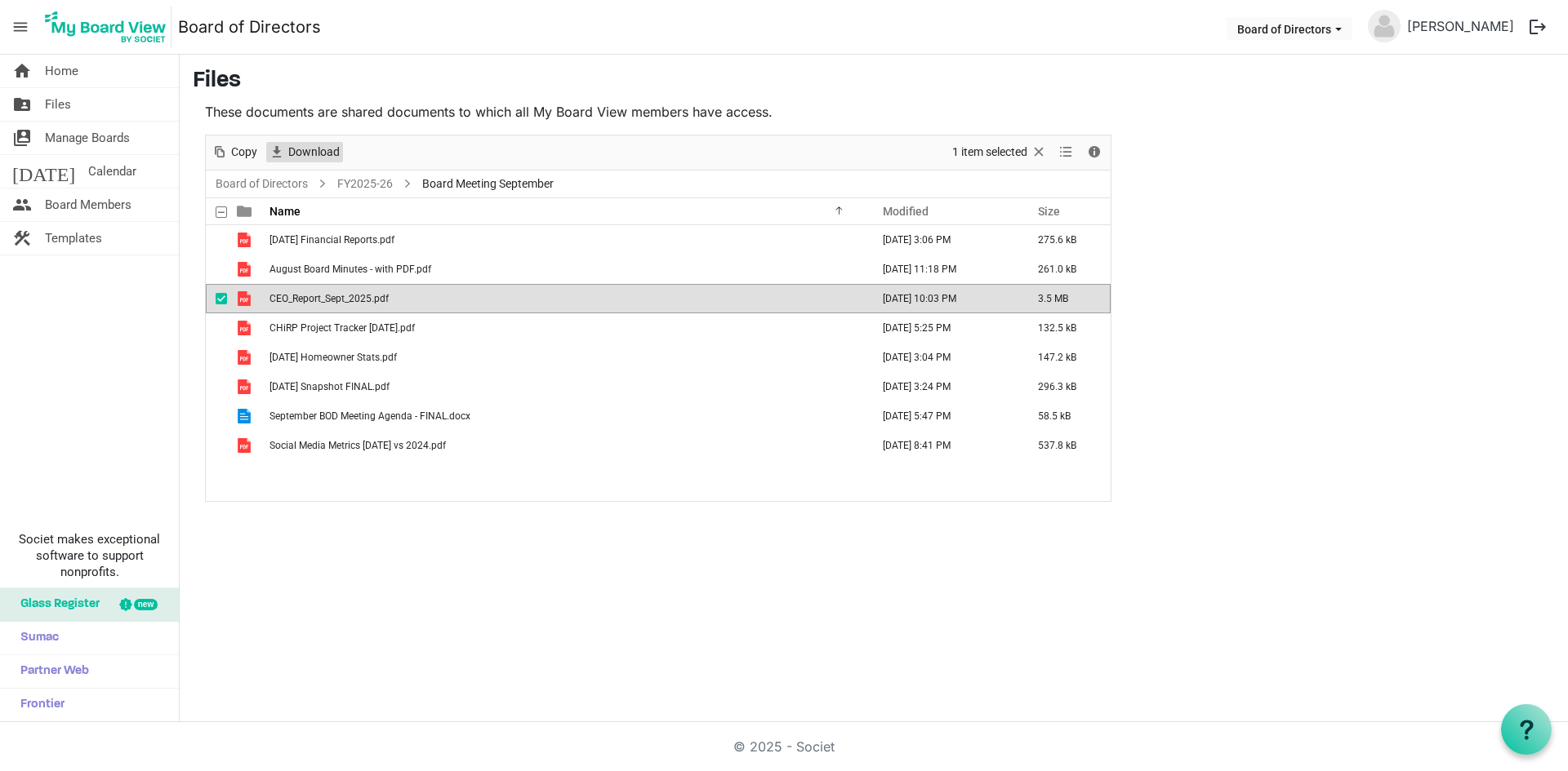
click at [324, 157] on span "Download" at bounding box center [313, 152] width 54 height 21
click at [219, 330] on span "checkbox" at bounding box center [221, 328] width 11 height 11
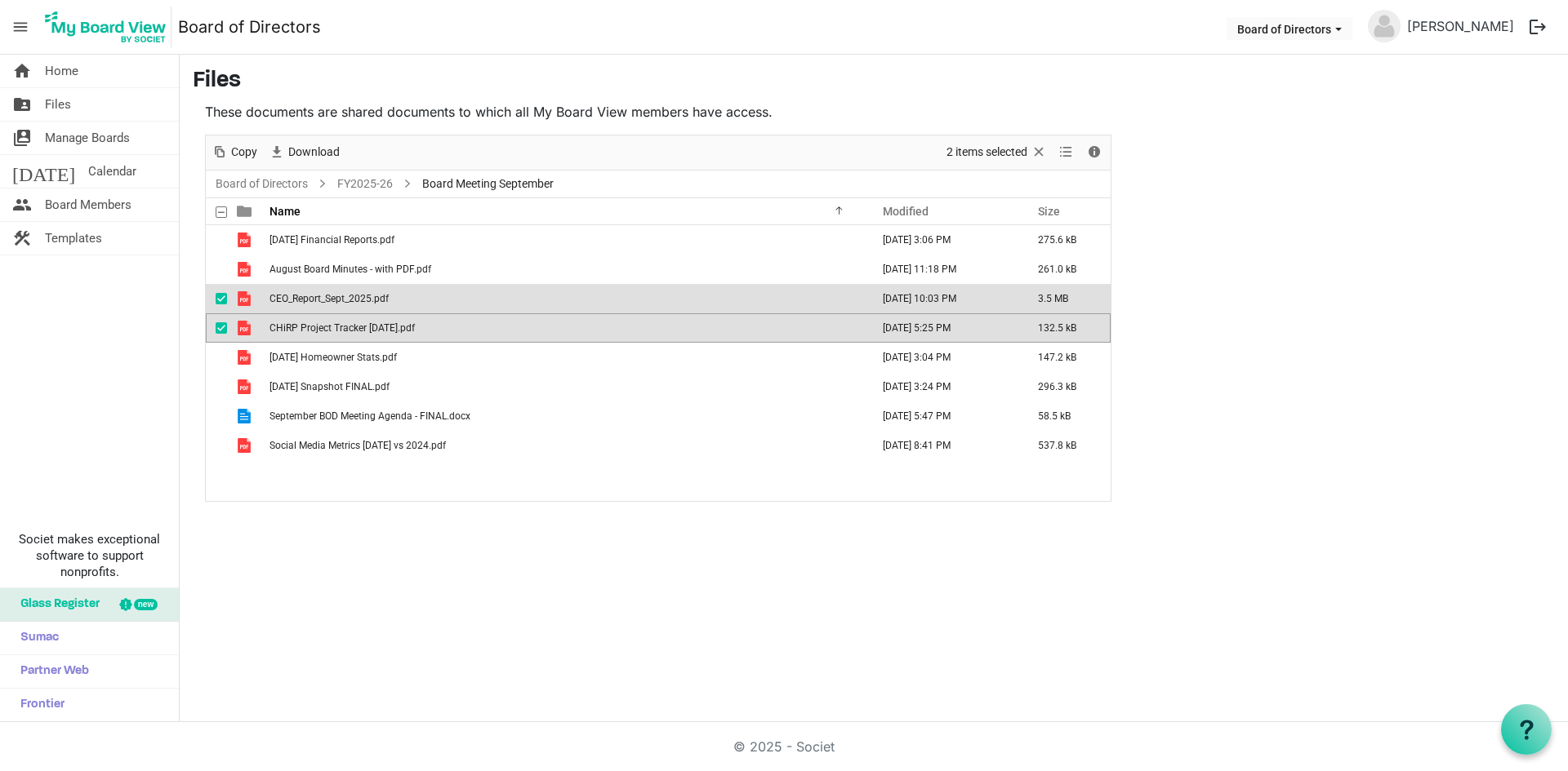
click at [224, 292] on div "checkbox" at bounding box center [225, 298] width 20 height 16
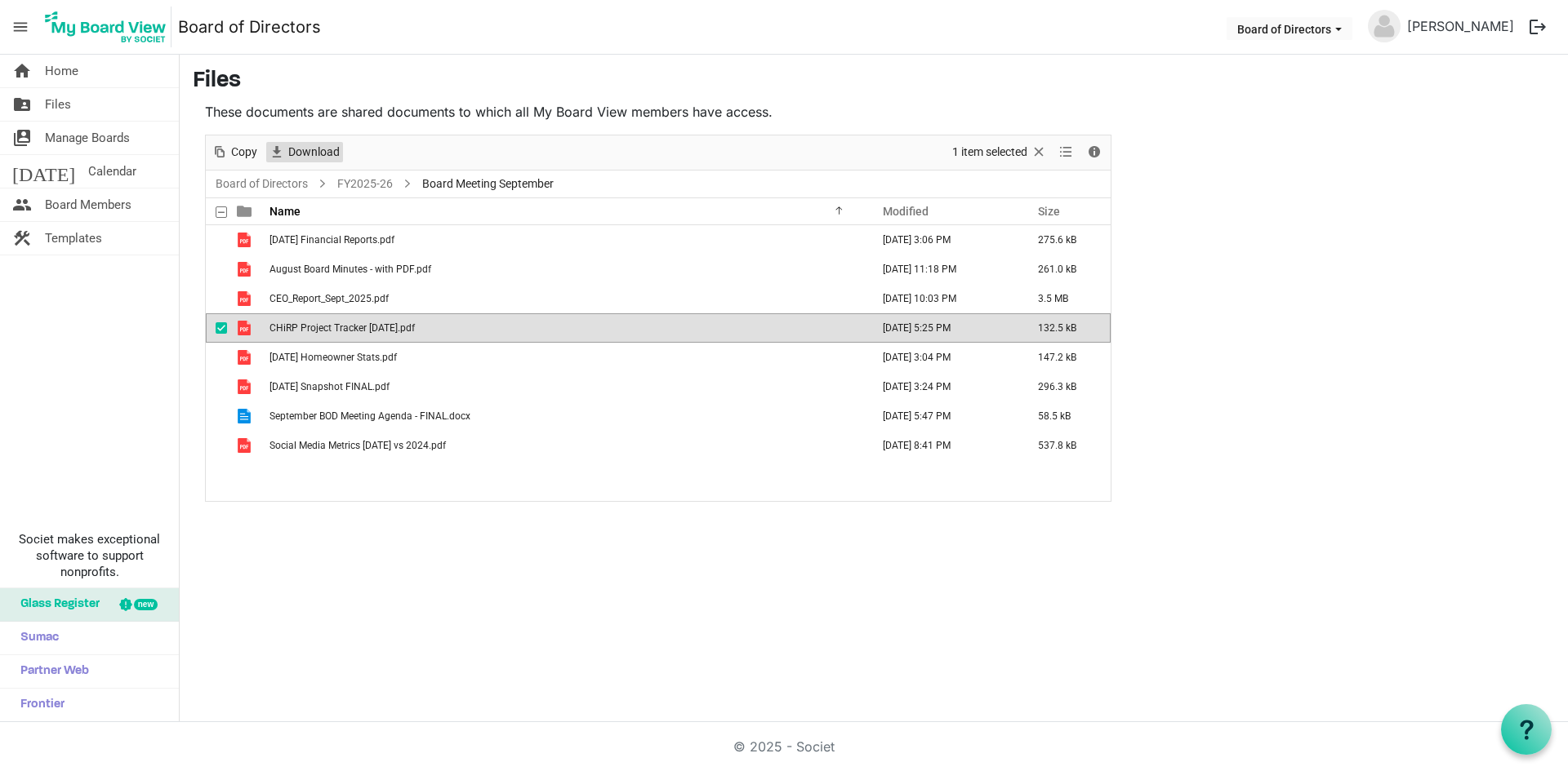
click at [325, 159] on span "Download" at bounding box center [313, 152] width 54 height 21
click at [217, 355] on span "checkbox" at bounding box center [221, 357] width 11 height 11
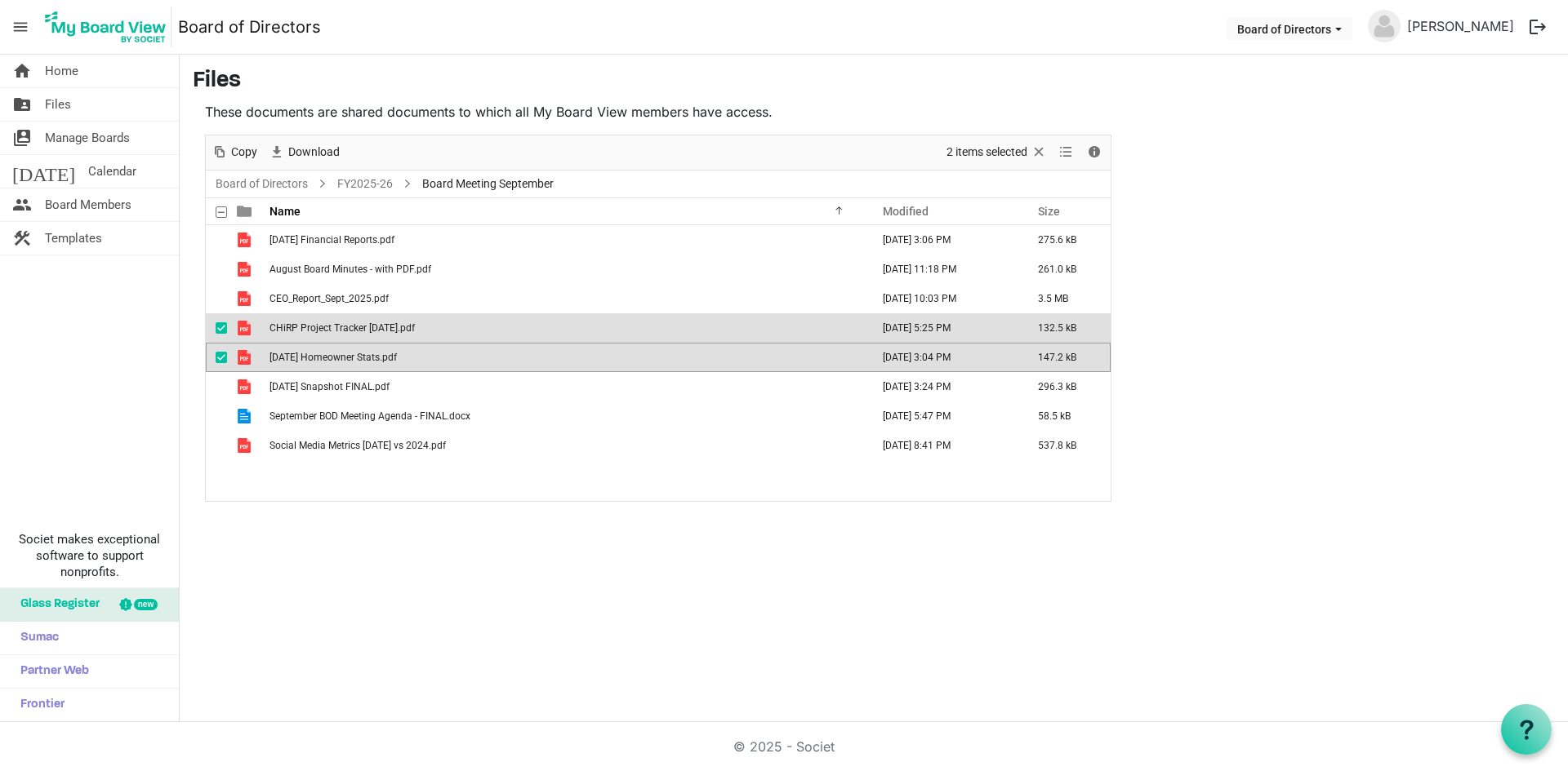
click at [225, 329] on span "checkbox" at bounding box center [221, 328] width 11 height 11
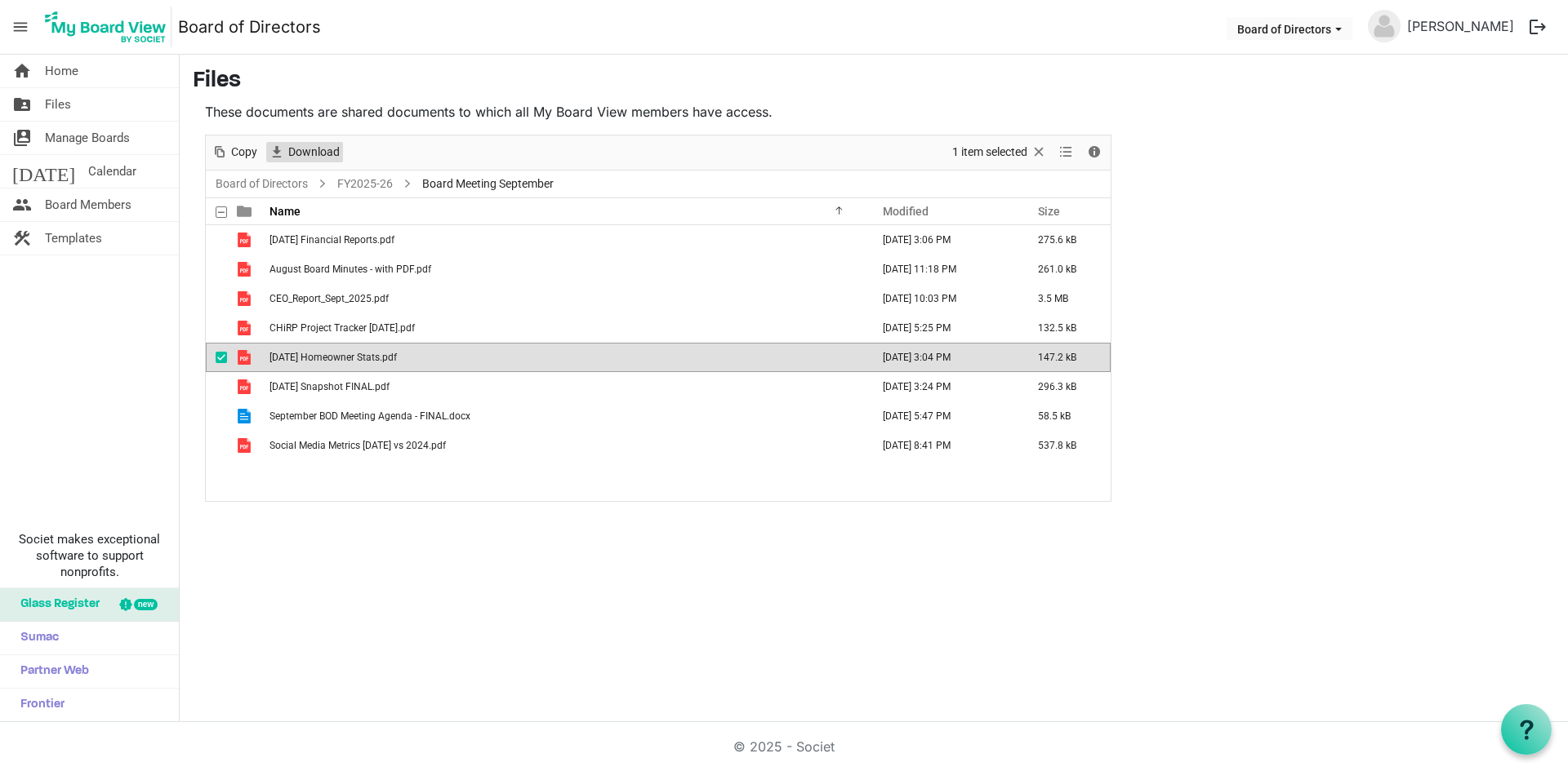
click at [327, 154] on span "Download" at bounding box center [313, 152] width 54 height 21
click at [228, 386] on div "checkbox" at bounding box center [225, 386] width 20 height 16
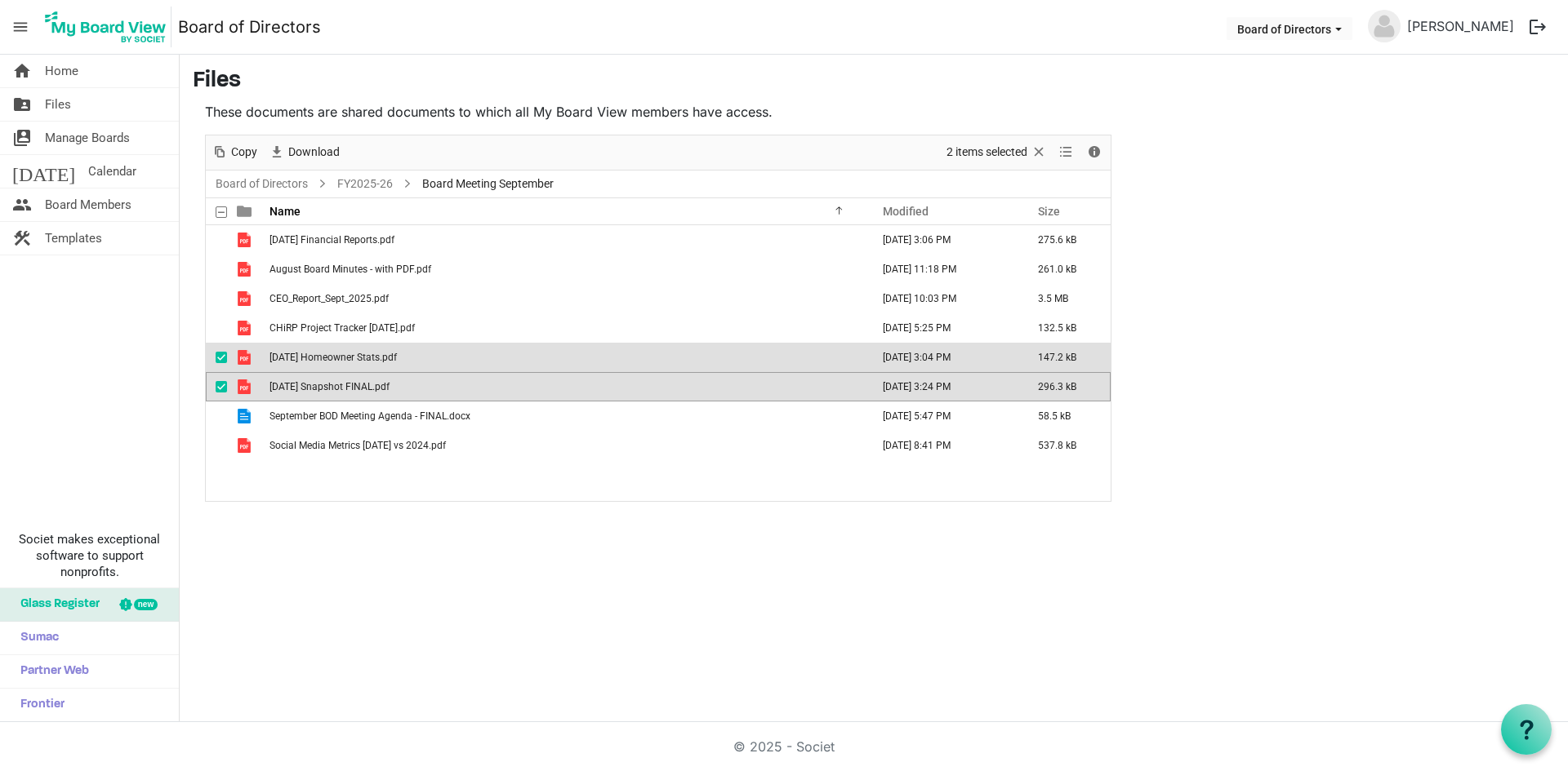
click at [230, 362] on div "checkbox" at bounding box center [225, 356] width 20 height 16
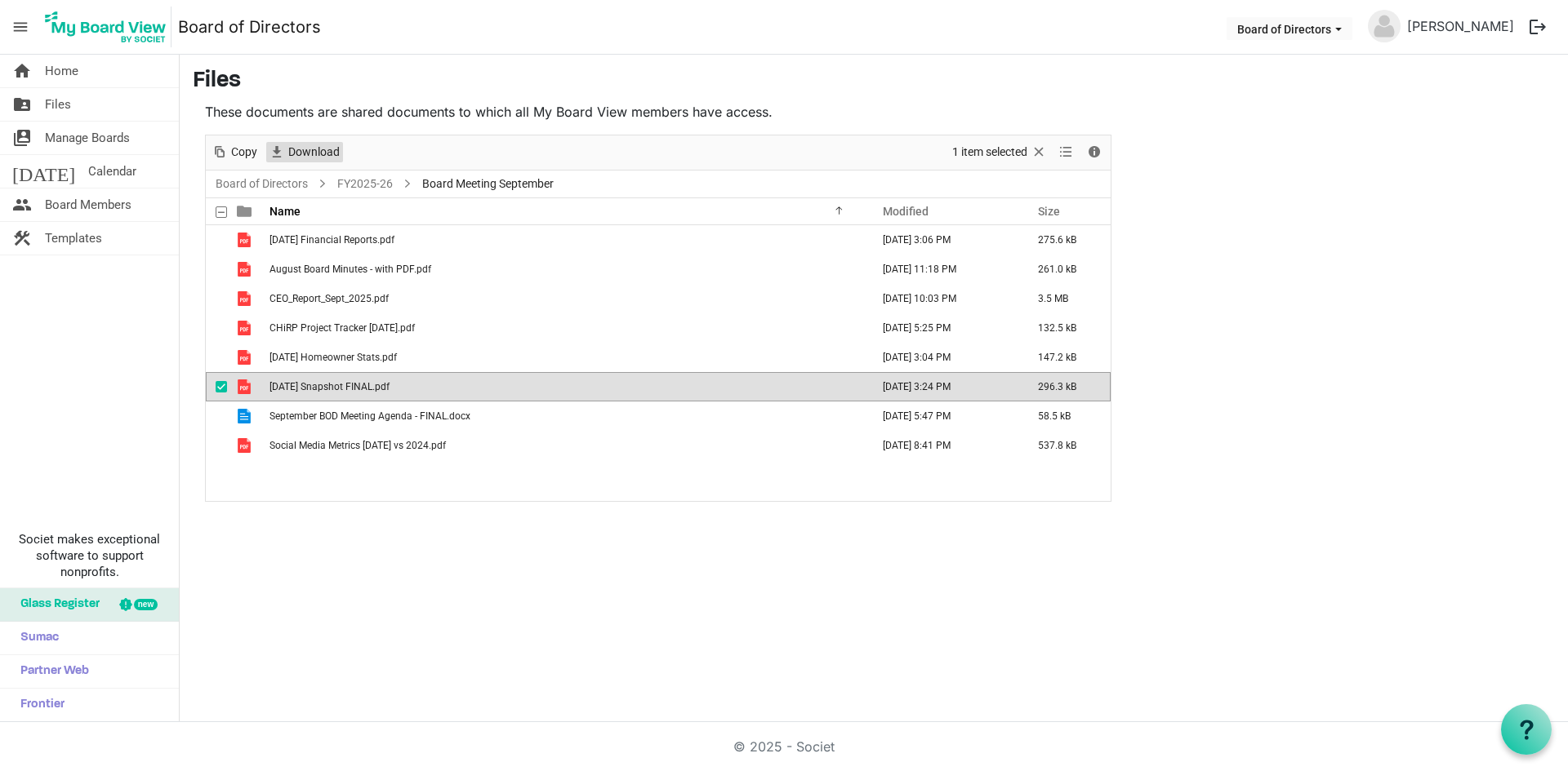
click at [321, 149] on span "Download" at bounding box center [313, 152] width 54 height 21
click at [228, 446] on div "checkbox" at bounding box center [225, 445] width 20 height 16
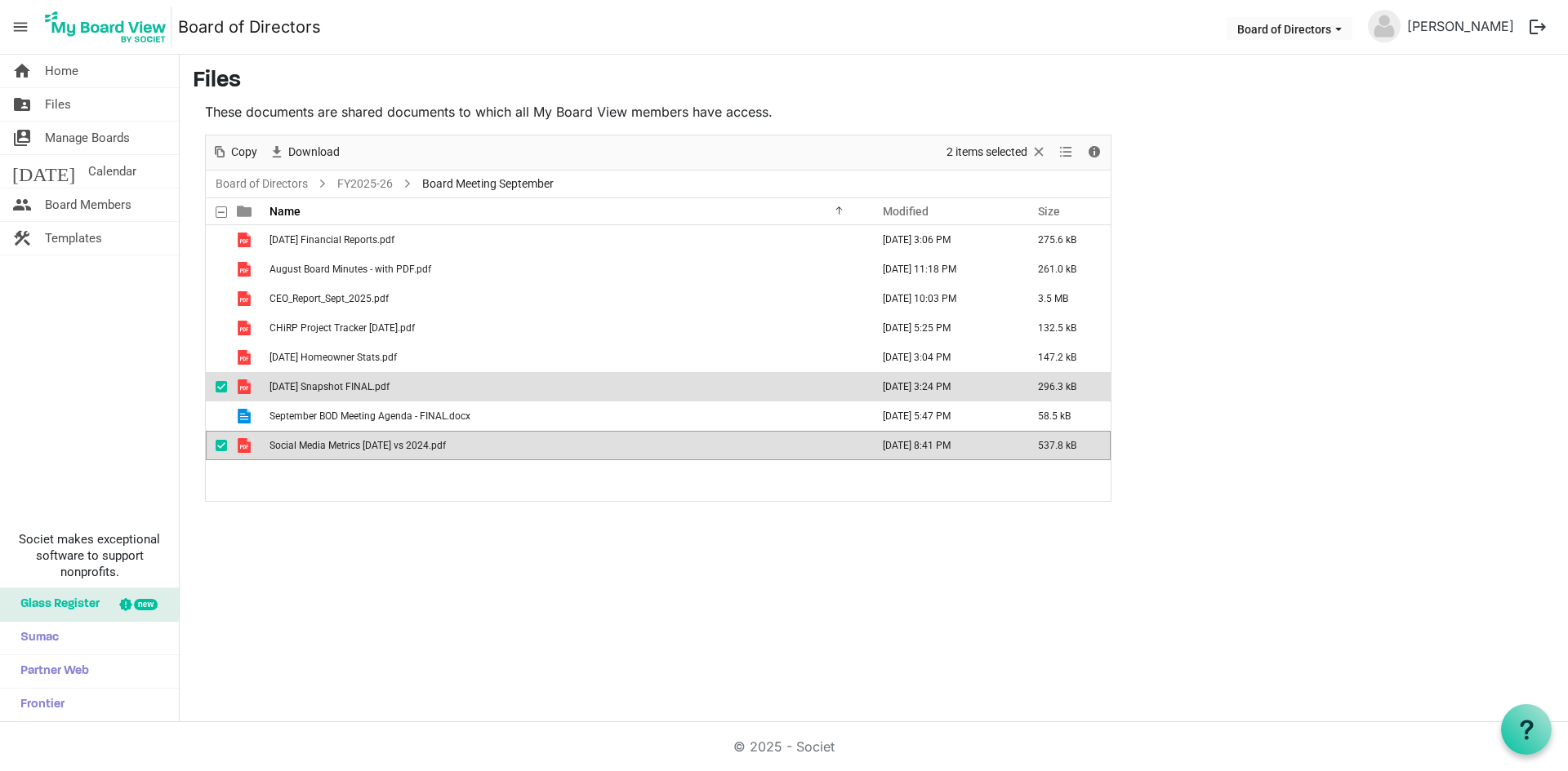
click at [216, 389] on span "checkbox" at bounding box center [221, 386] width 11 height 11
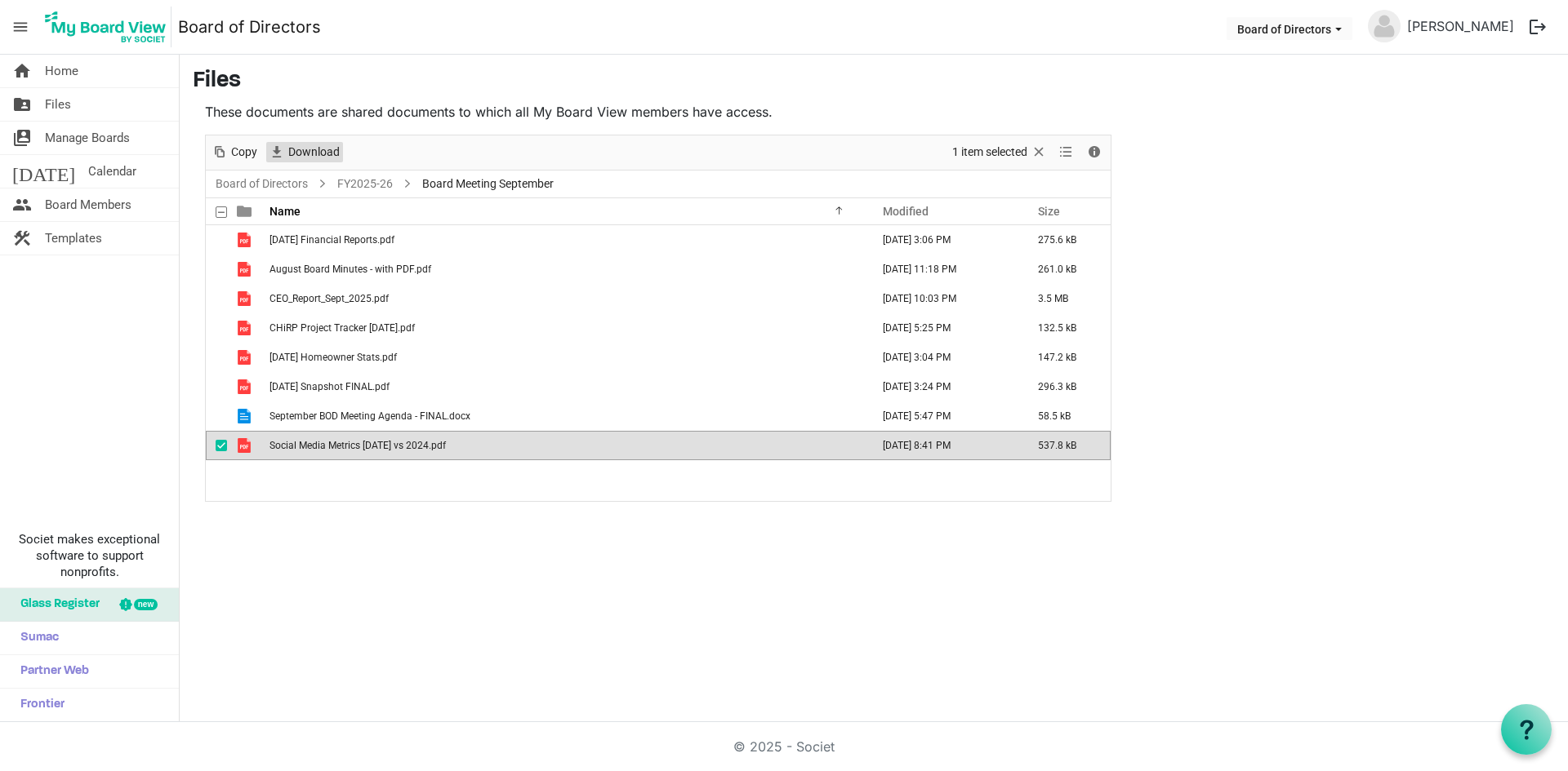
click at [302, 148] on span "Download" at bounding box center [313, 152] width 54 height 21
click at [223, 411] on span "checkbox" at bounding box center [221, 416] width 11 height 11
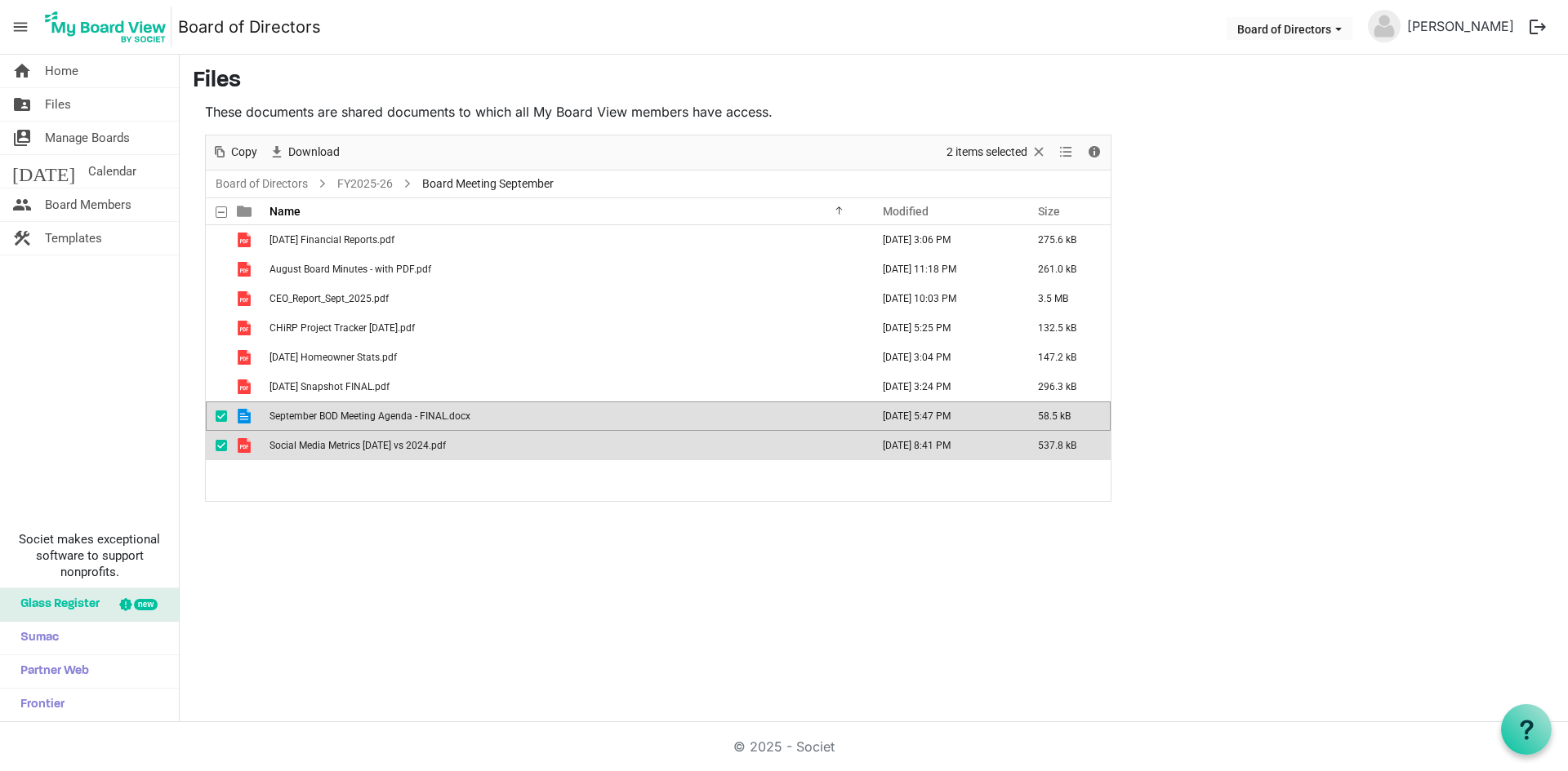
click at [224, 447] on span "checkbox" at bounding box center [221, 446] width 11 height 11
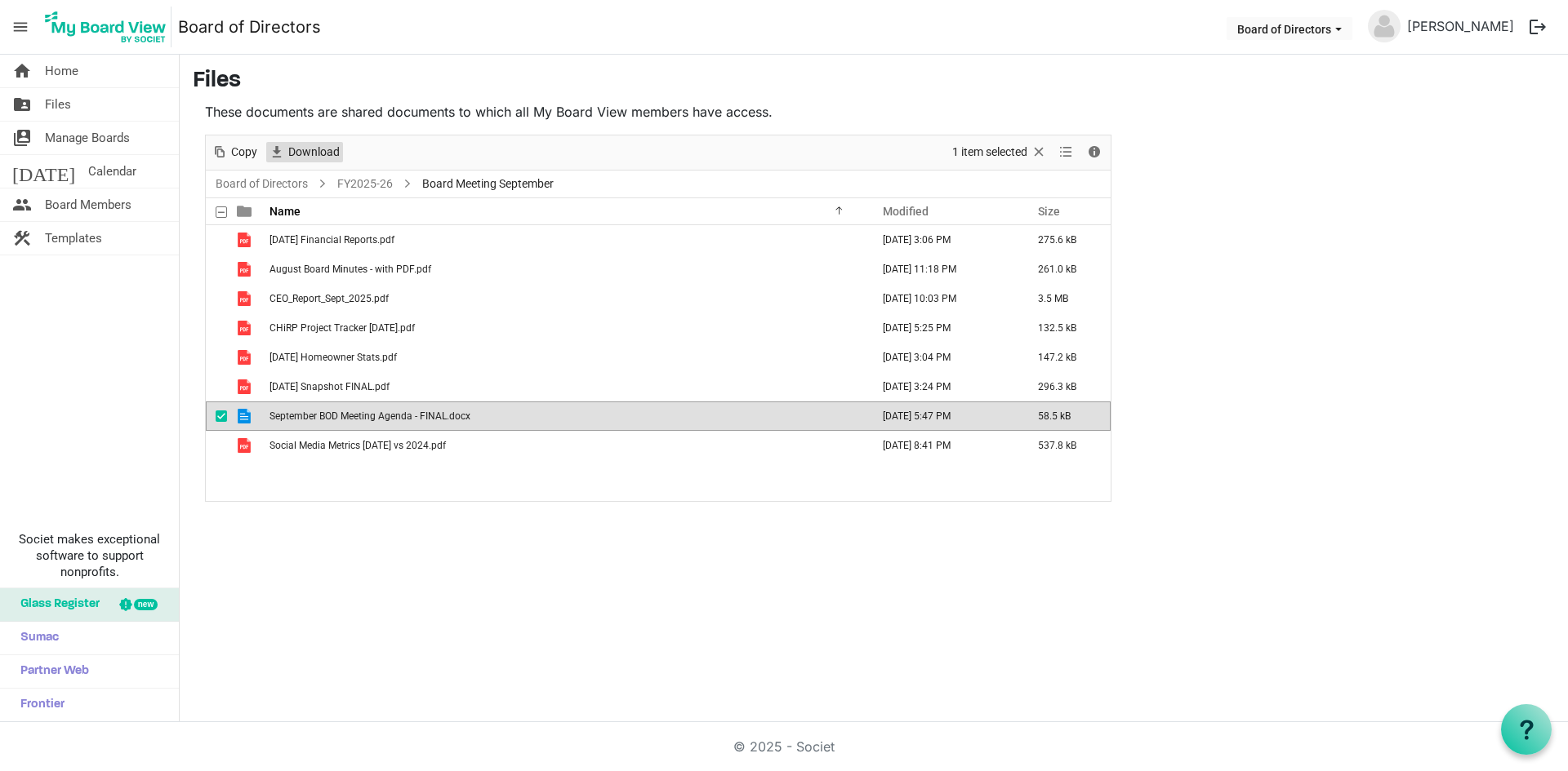
click at [302, 154] on span "Download" at bounding box center [313, 152] width 54 height 21
